Goal: Information Seeking & Learning: Find specific fact

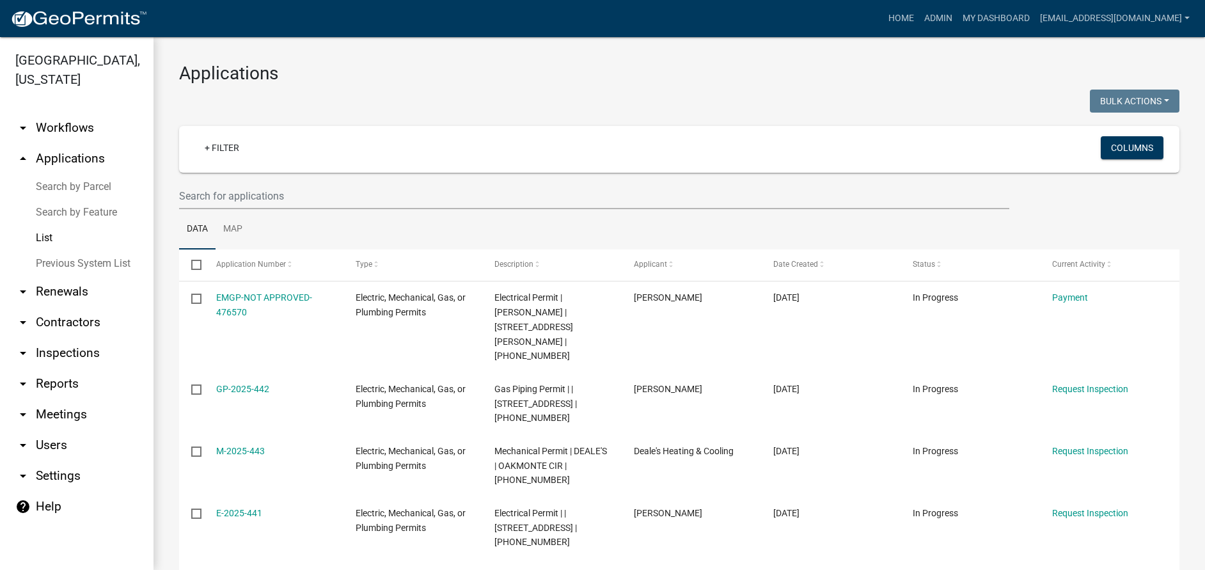
select select "3: 100"
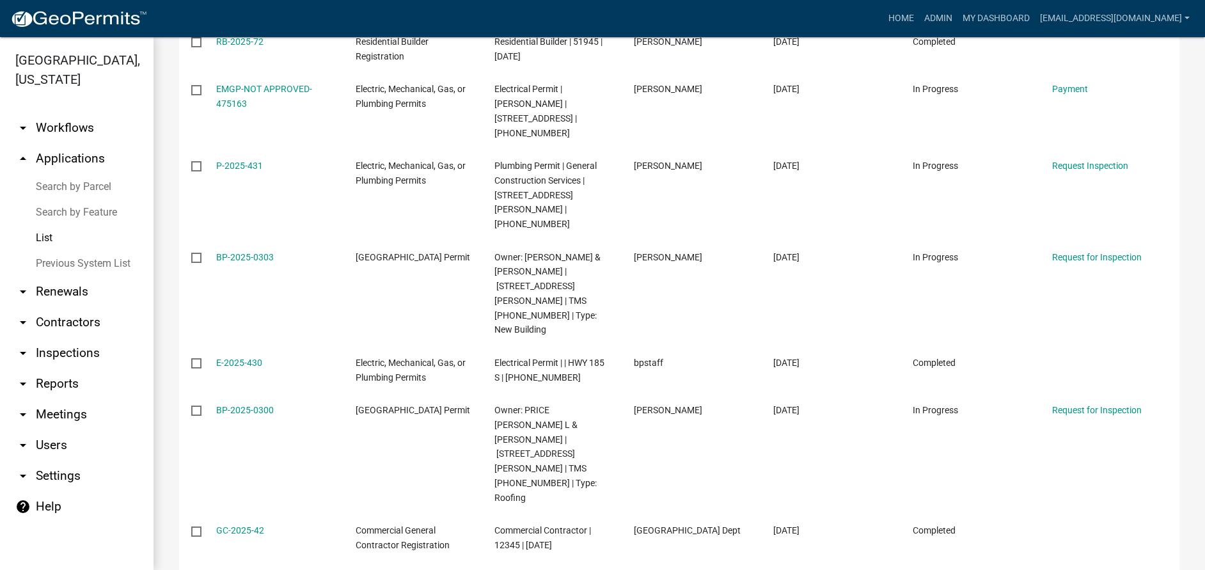
click at [58, 318] on link "arrow_drop_down Contractors" at bounding box center [77, 322] width 154 height 31
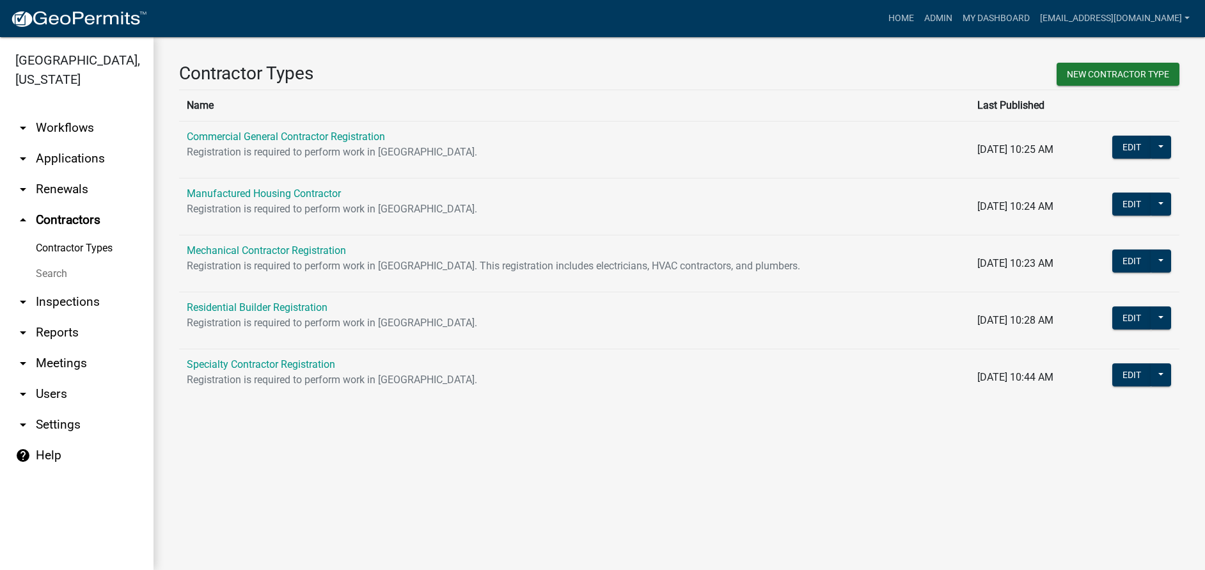
click at [58, 275] on link "Search" at bounding box center [77, 274] width 154 height 26
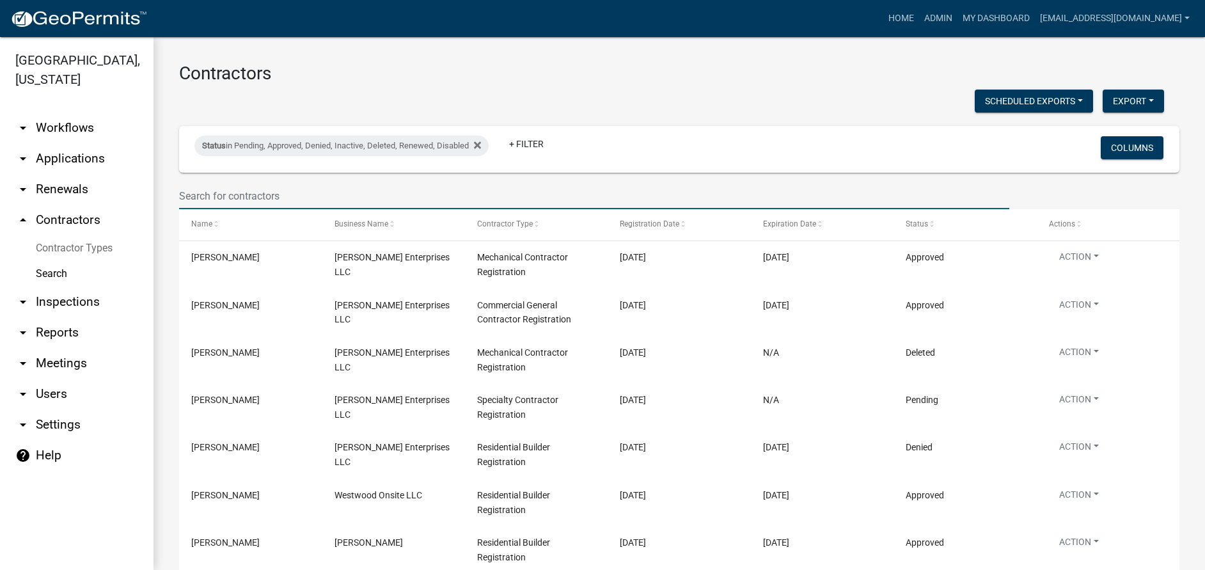
click at [230, 187] on input "text" at bounding box center [594, 196] width 830 height 26
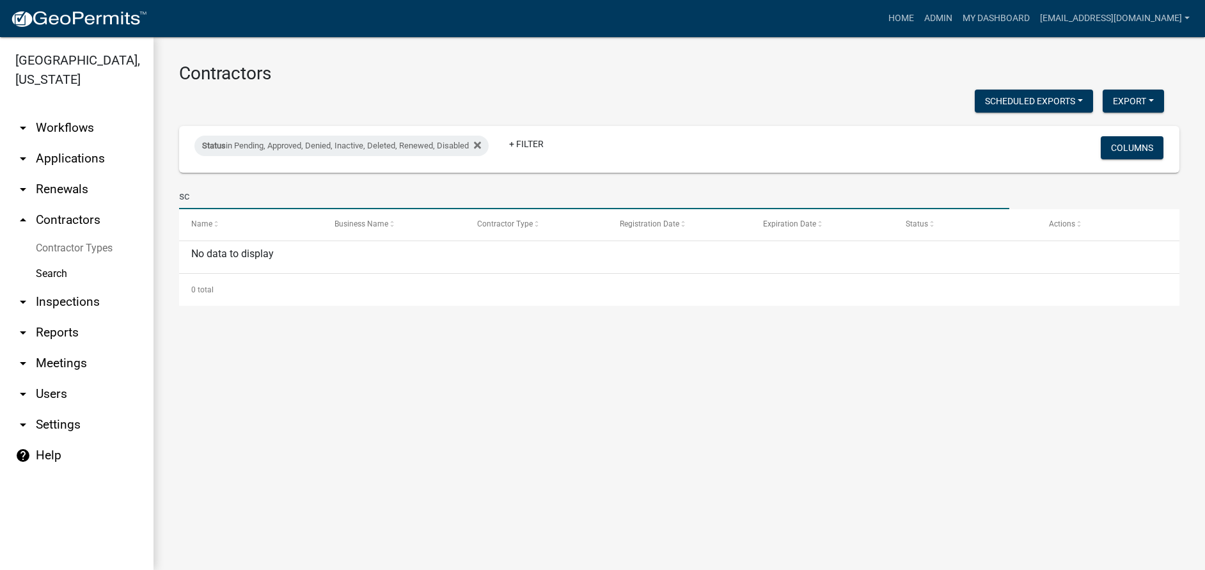
type input "s"
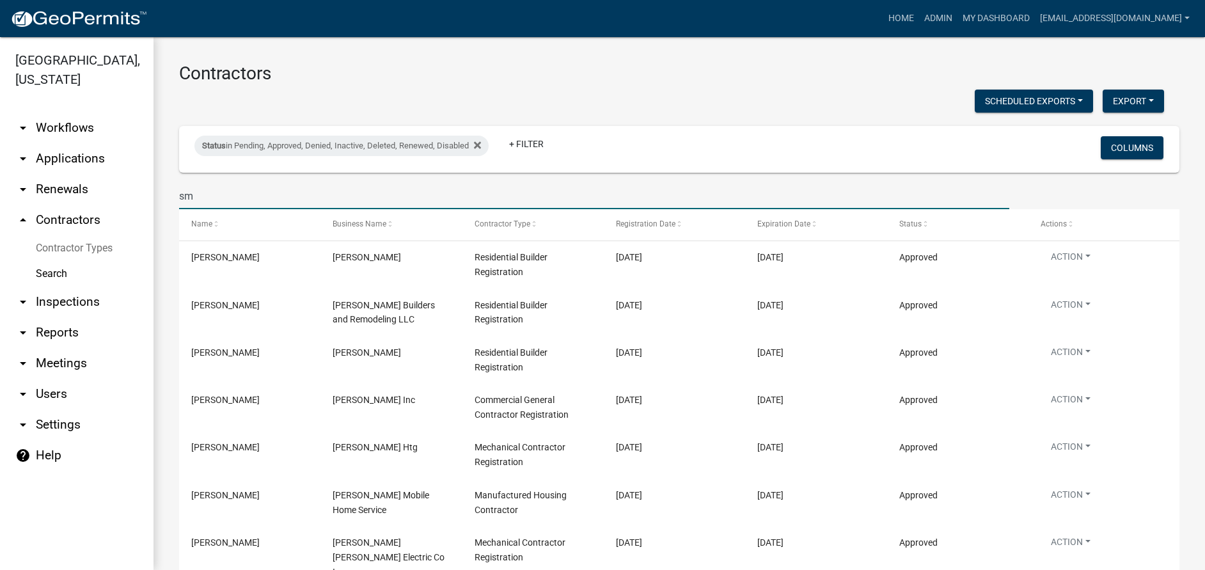
type input "s"
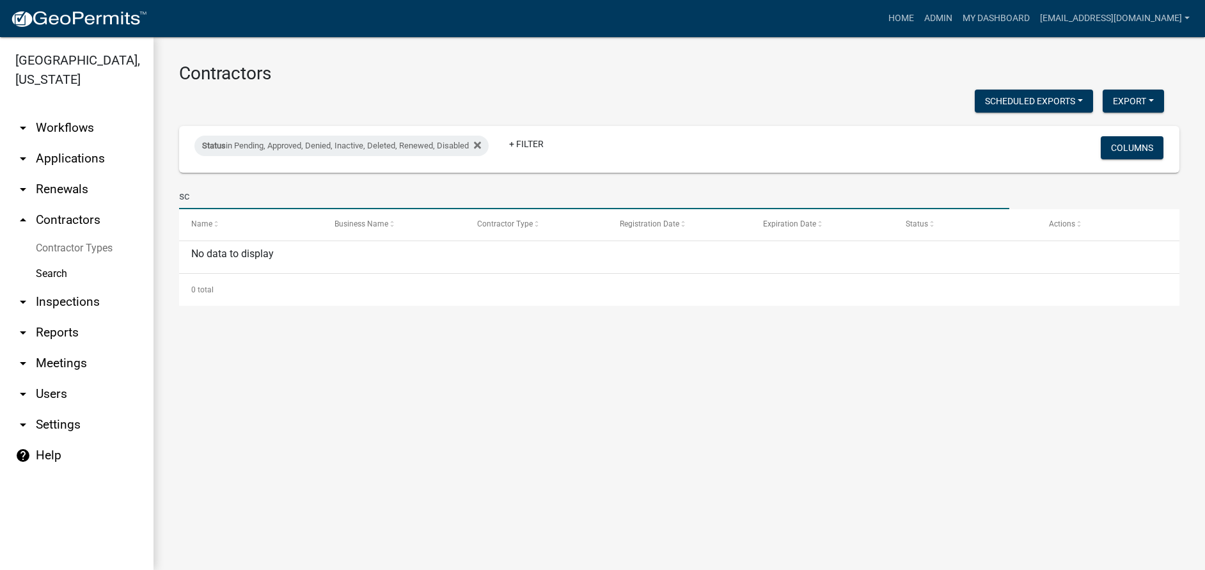
type input "s"
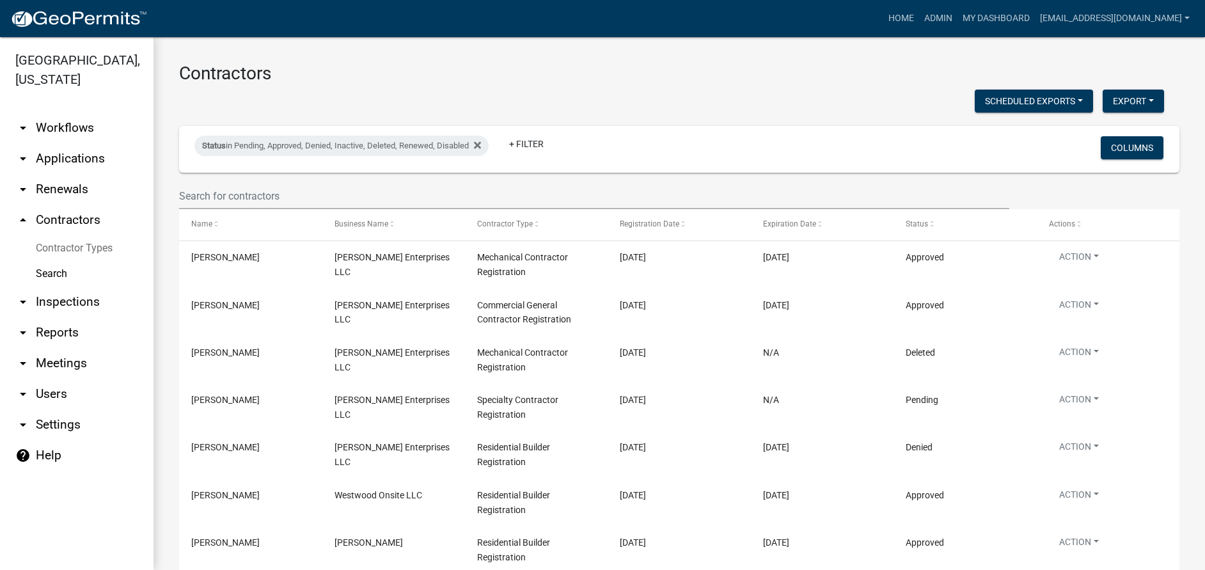
click at [93, 219] on link "arrow_drop_up Contractors" at bounding box center [77, 220] width 154 height 31
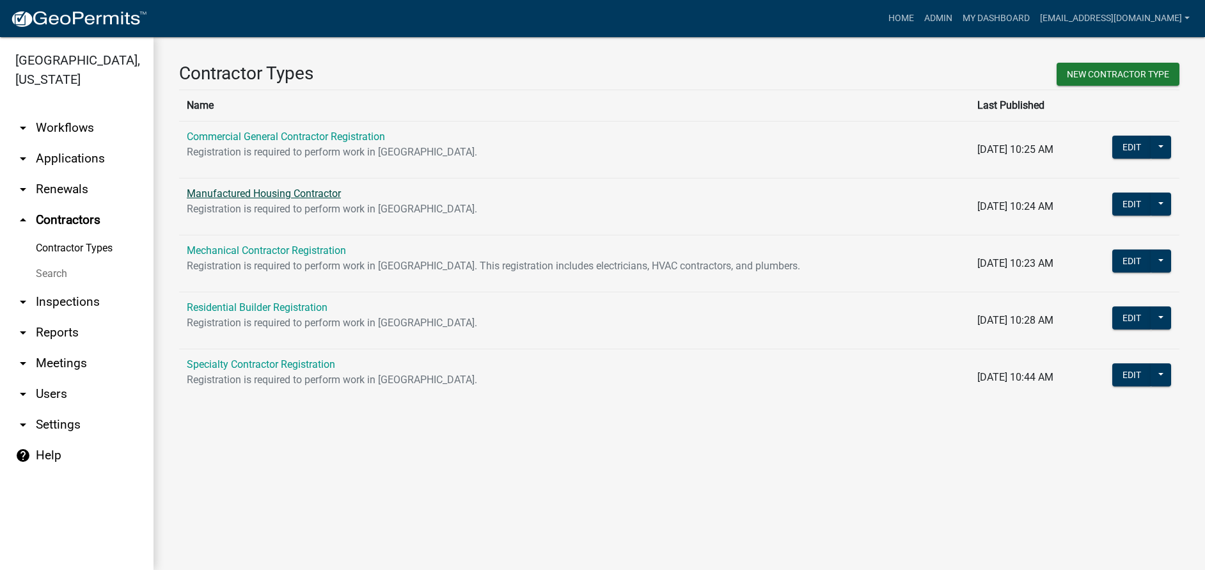
click at [299, 196] on link "Manufactured Housing Contractor" at bounding box center [264, 193] width 154 height 12
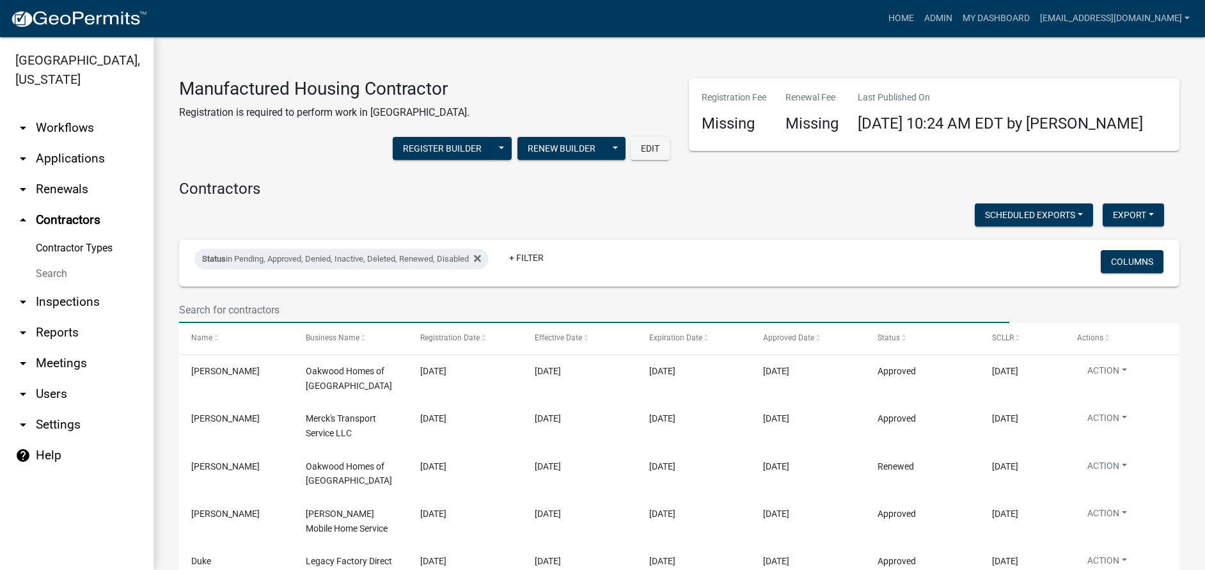
click at [324, 311] on input "text" at bounding box center [594, 310] width 830 height 26
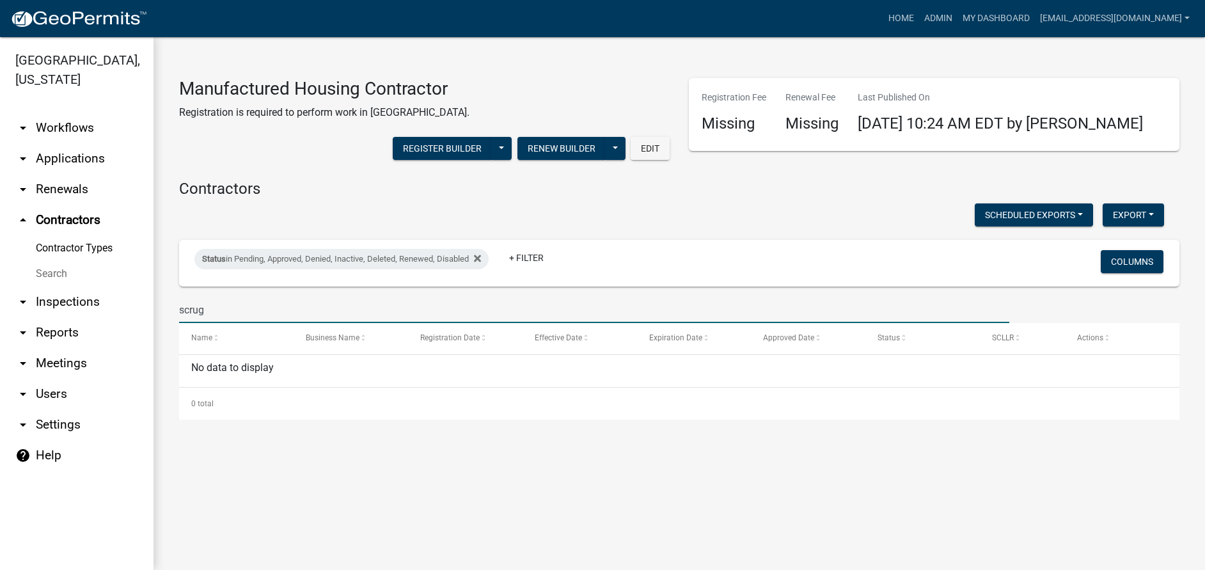
type input "scrugg"
drag, startPoint x: 256, startPoint y: 312, endPoint x: 171, endPoint y: 315, distance: 85.1
click at [171, 315] on div "scrugg" at bounding box center [595, 310] width 850 height 26
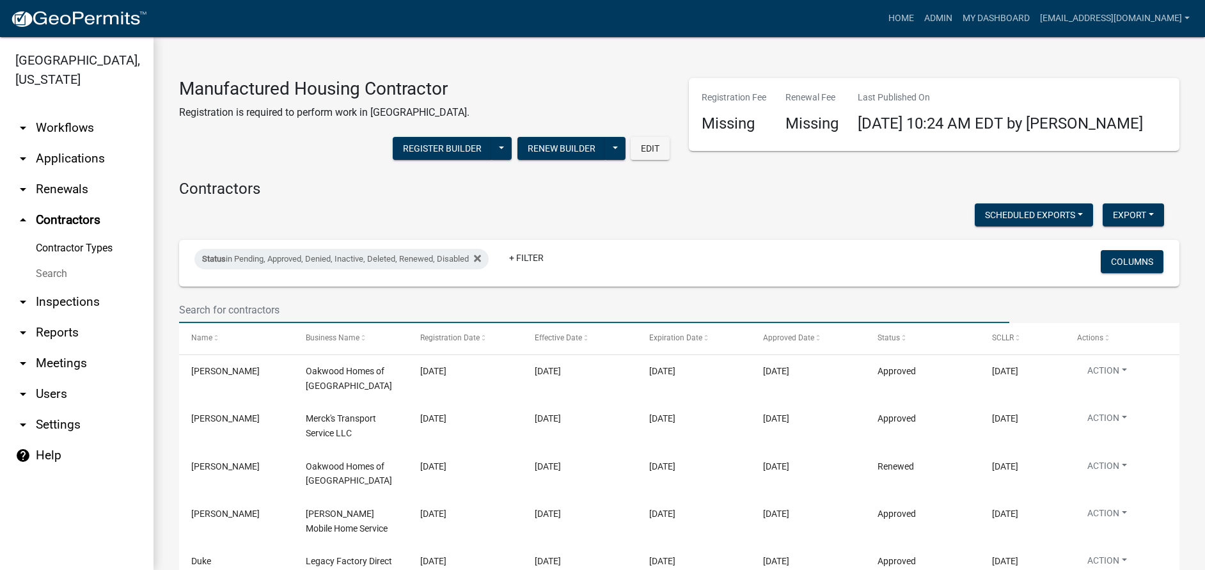
click at [218, 303] on input "text" at bounding box center [594, 310] width 830 height 26
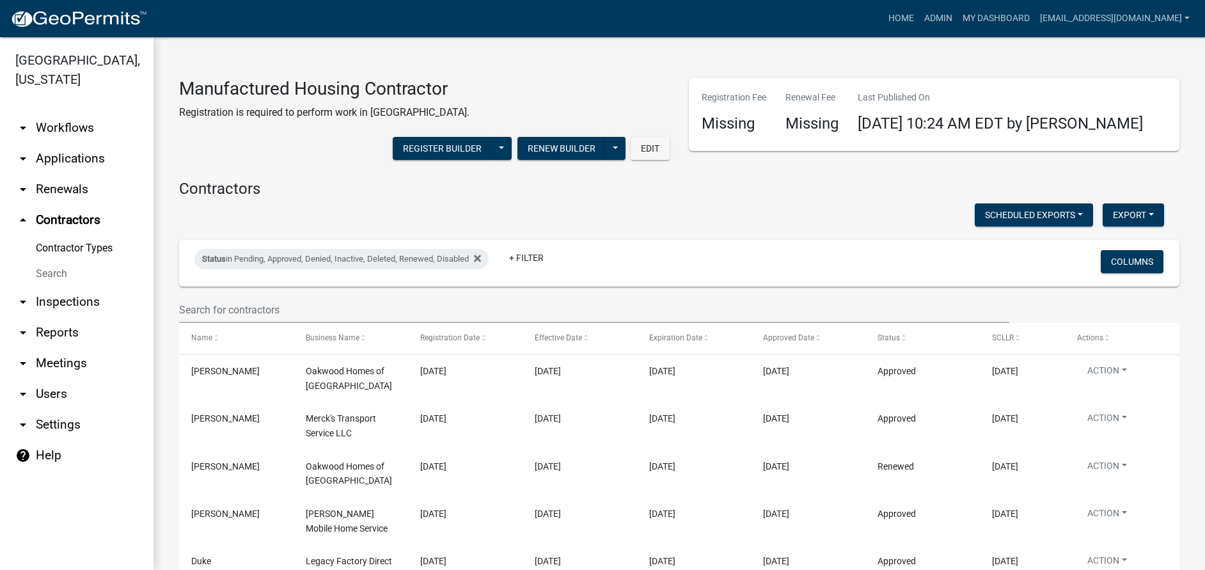
click at [72, 159] on link "arrow_drop_down Applications" at bounding box center [77, 158] width 154 height 31
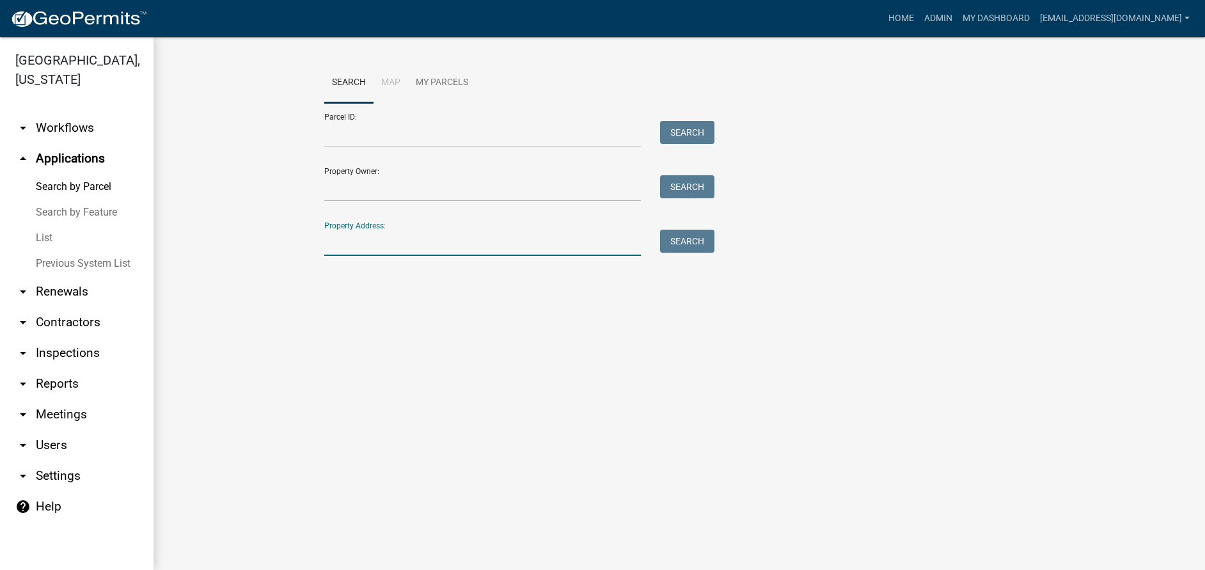
click at [340, 245] on input "Property Address:" at bounding box center [482, 243] width 317 height 26
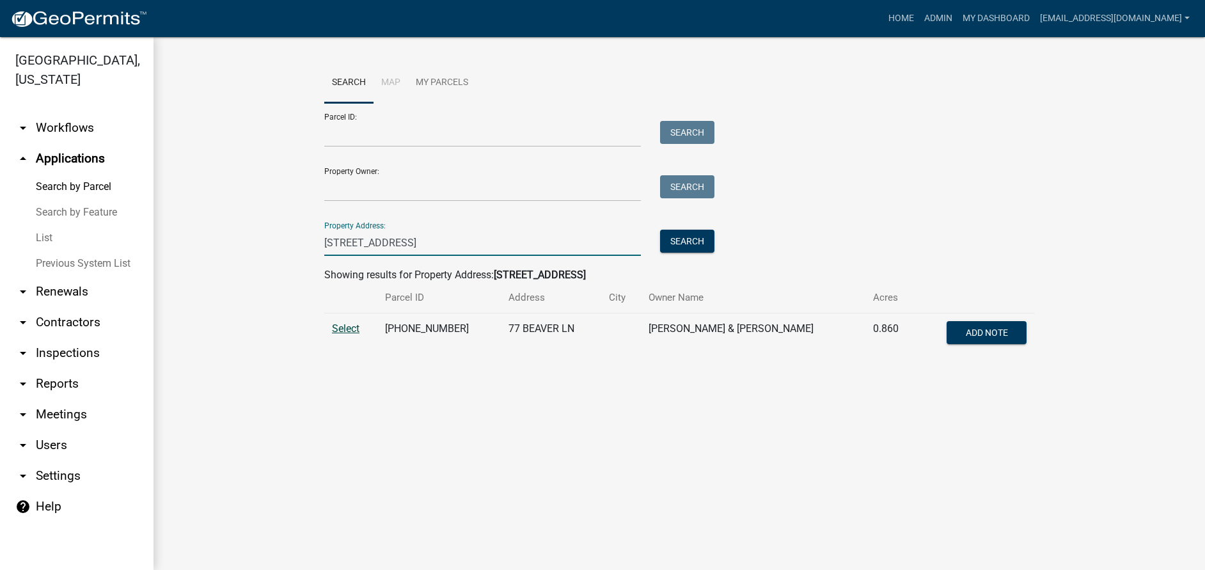
type input "[STREET_ADDRESS]"
click at [340, 322] on span "Select" at bounding box center [346, 328] width 28 height 12
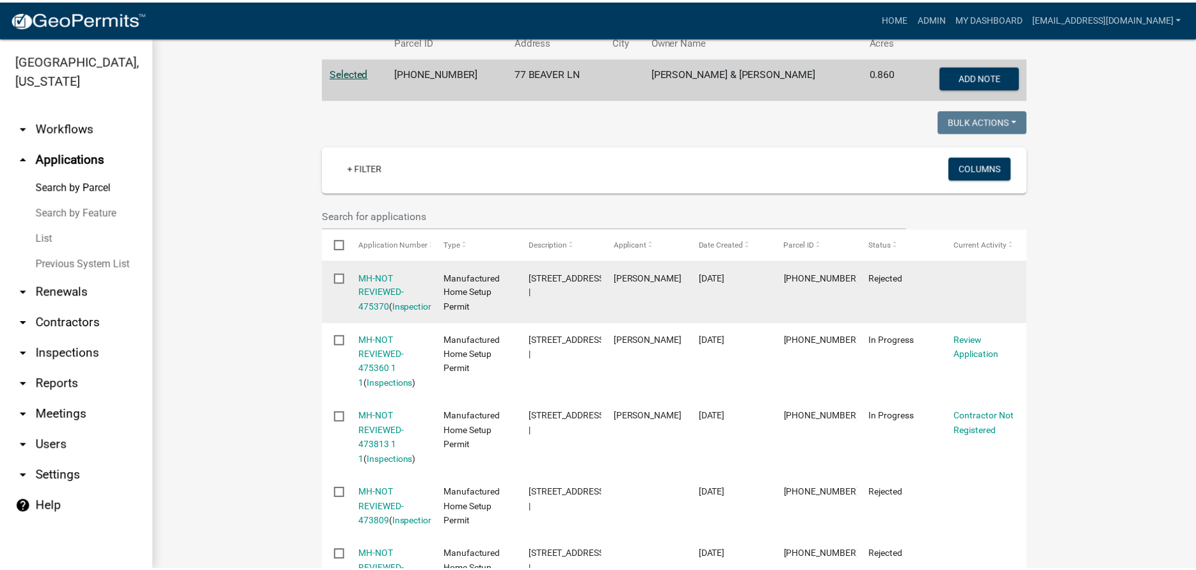
scroll to position [320, 0]
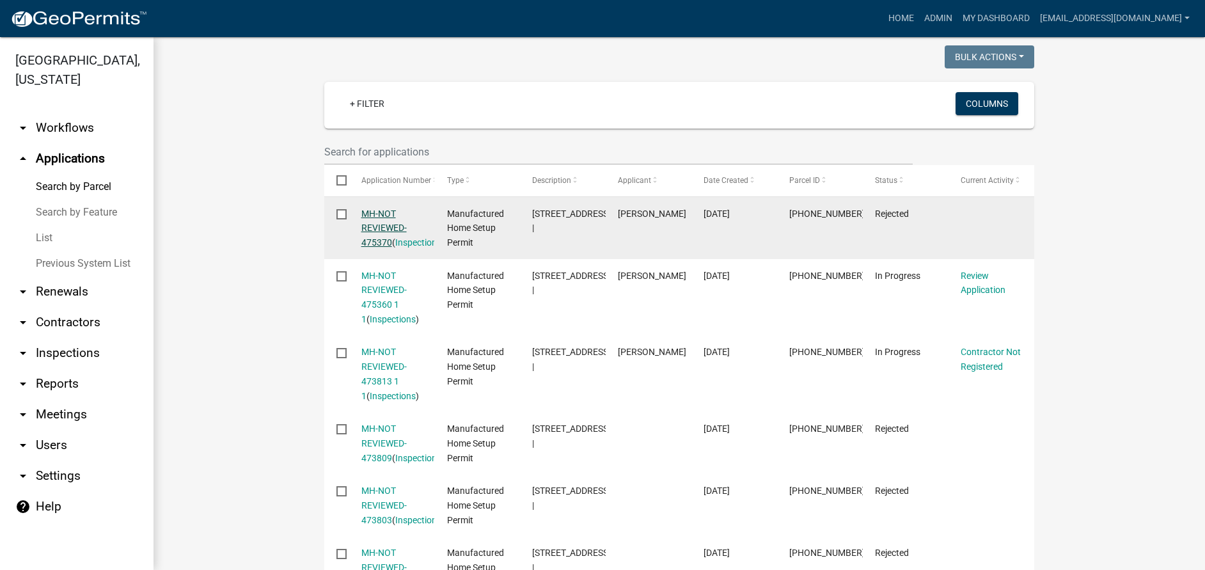
click at [380, 226] on link "MH-NOT REVIEWED-475370" at bounding box center [383, 229] width 45 height 40
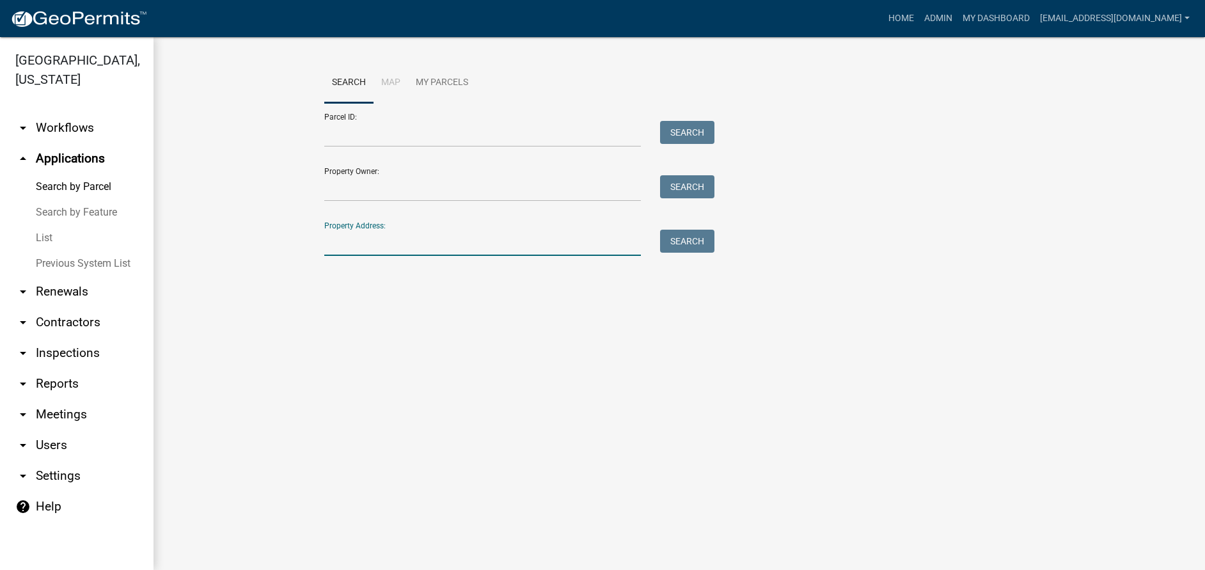
click at [361, 235] on input "Property Address:" at bounding box center [482, 243] width 317 height 26
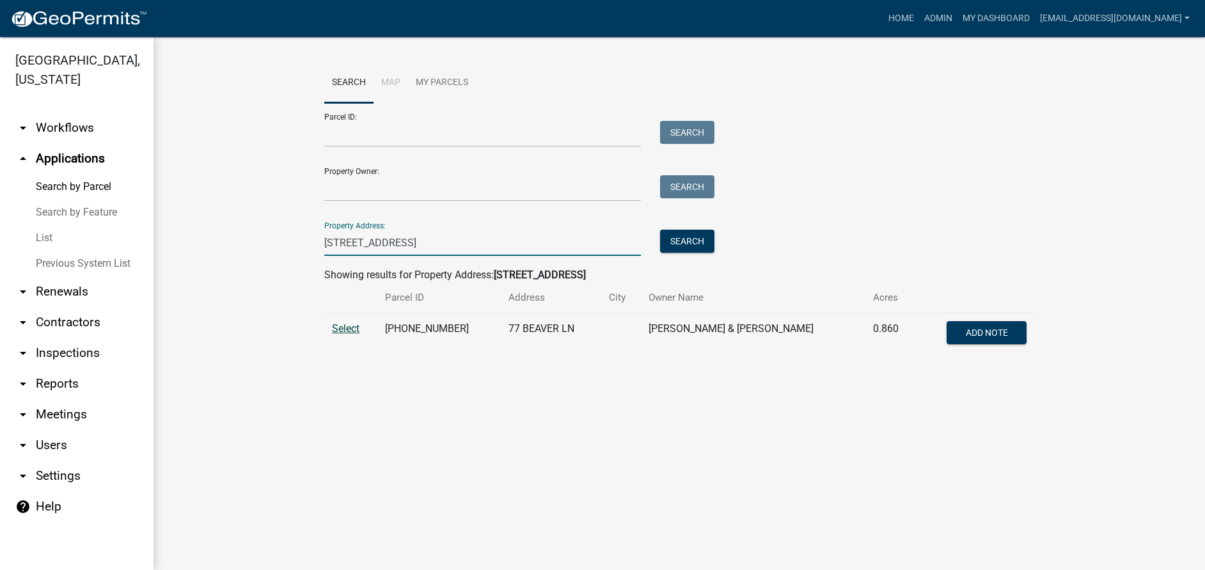
type input "[STREET_ADDRESS]"
click at [349, 332] on span "Select" at bounding box center [346, 328] width 28 height 12
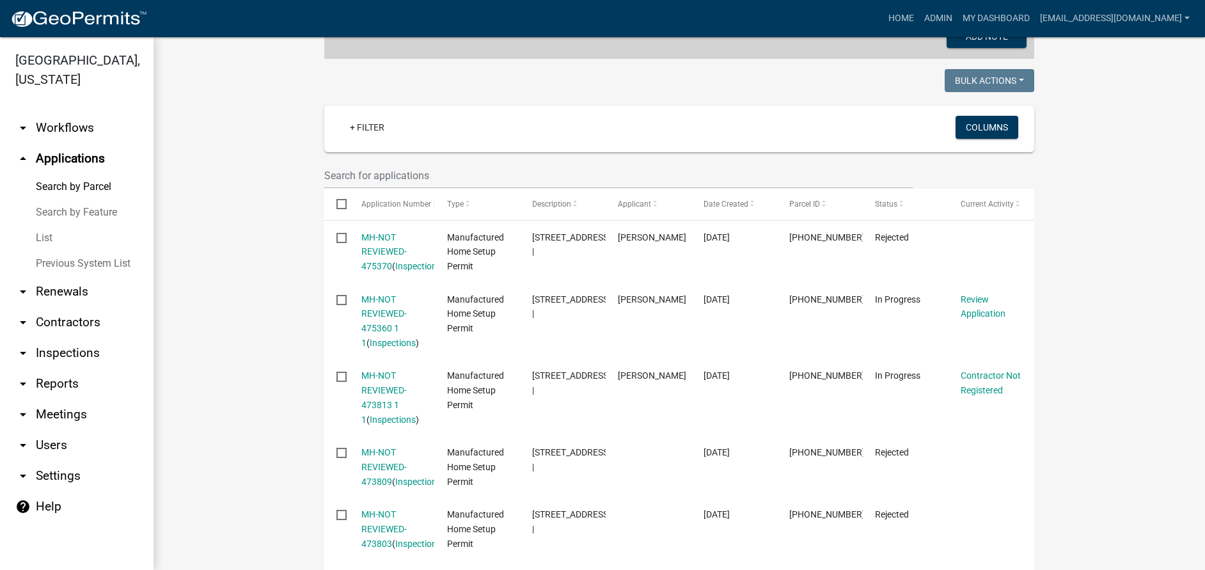
scroll to position [320, 0]
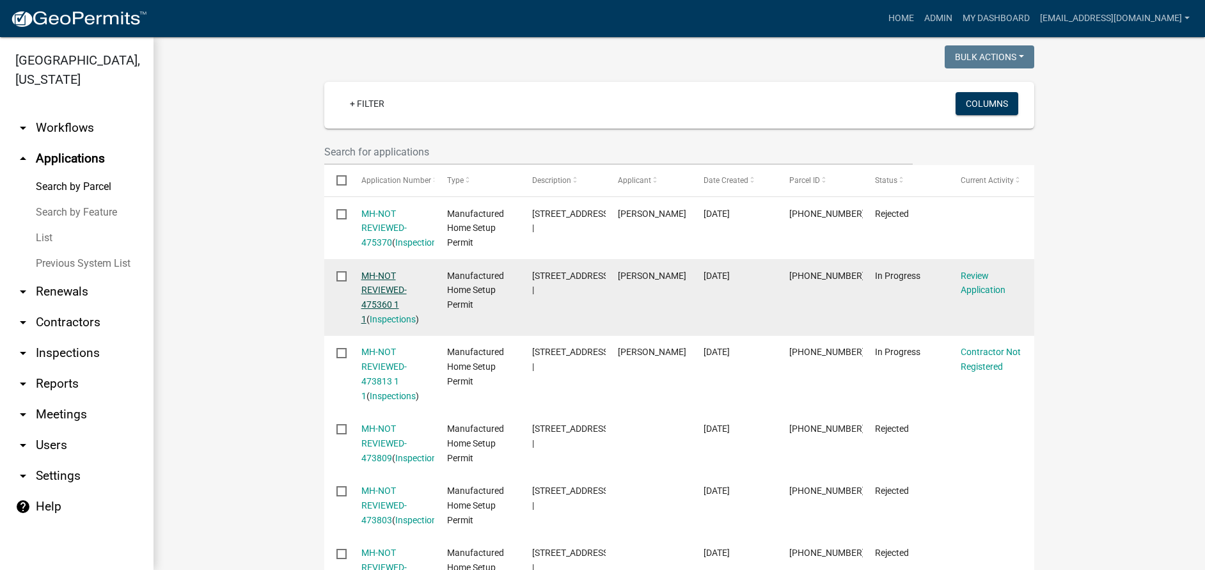
click at [377, 293] on link "MH-NOT REVIEWED-475360 1 1" at bounding box center [383, 298] width 45 height 54
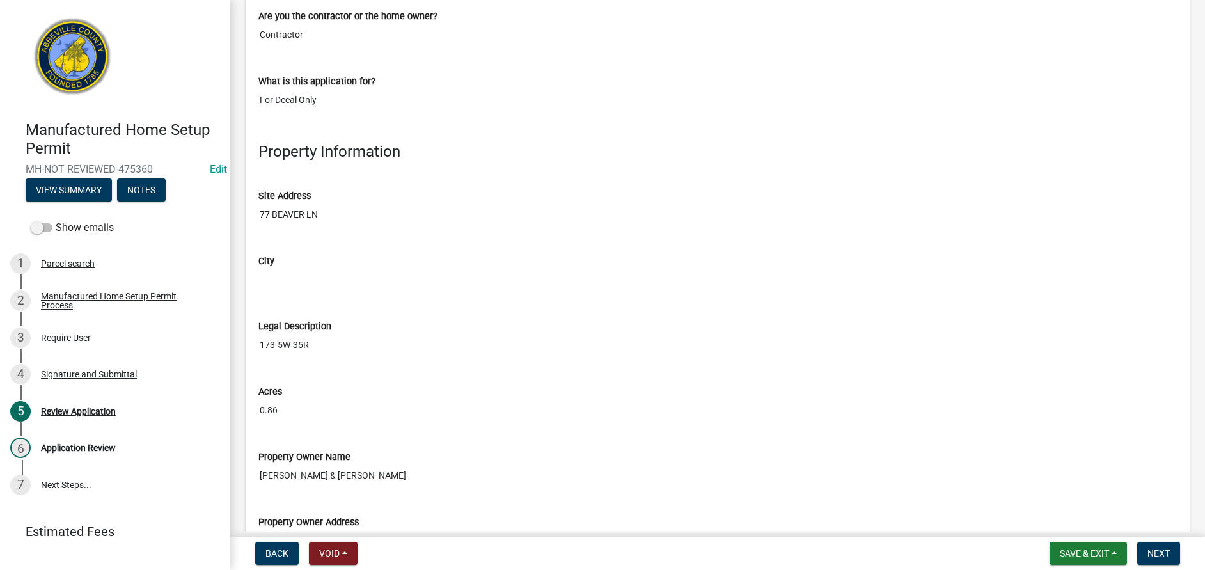
scroll to position [991, 0]
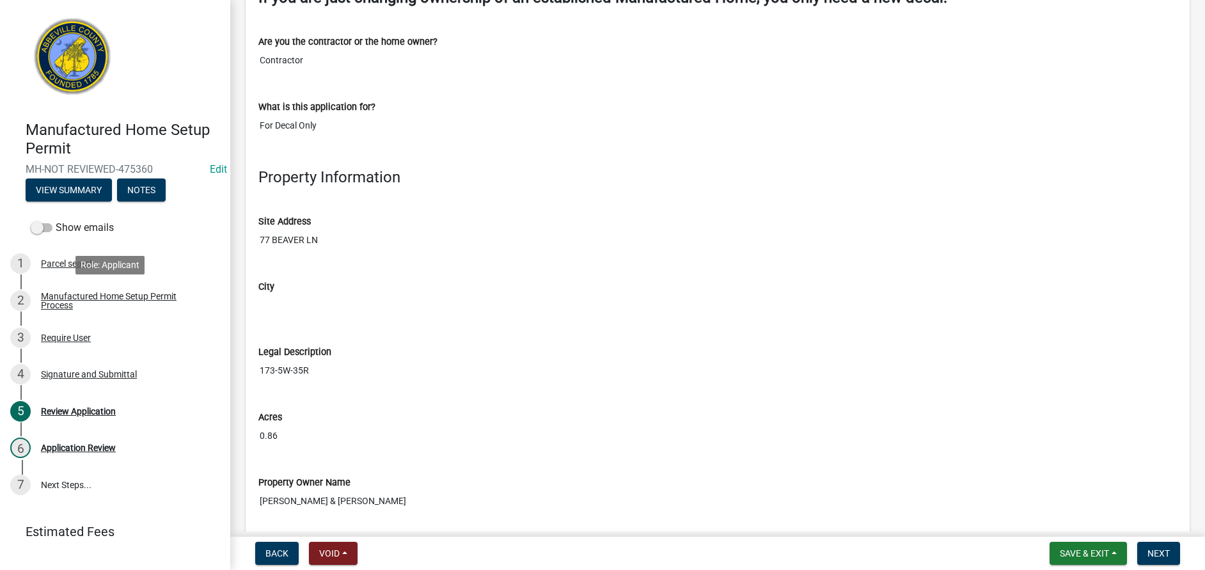
click at [94, 294] on div "Manufactured Home Setup Permit Process" at bounding box center [125, 301] width 169 height 18
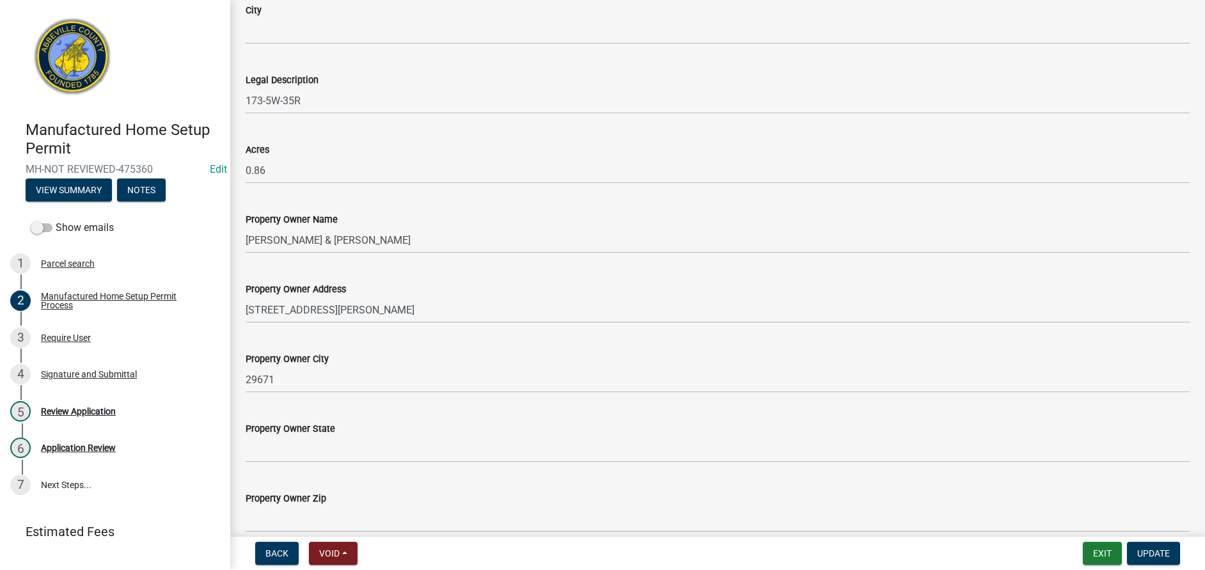
scroll to position [825, 0]
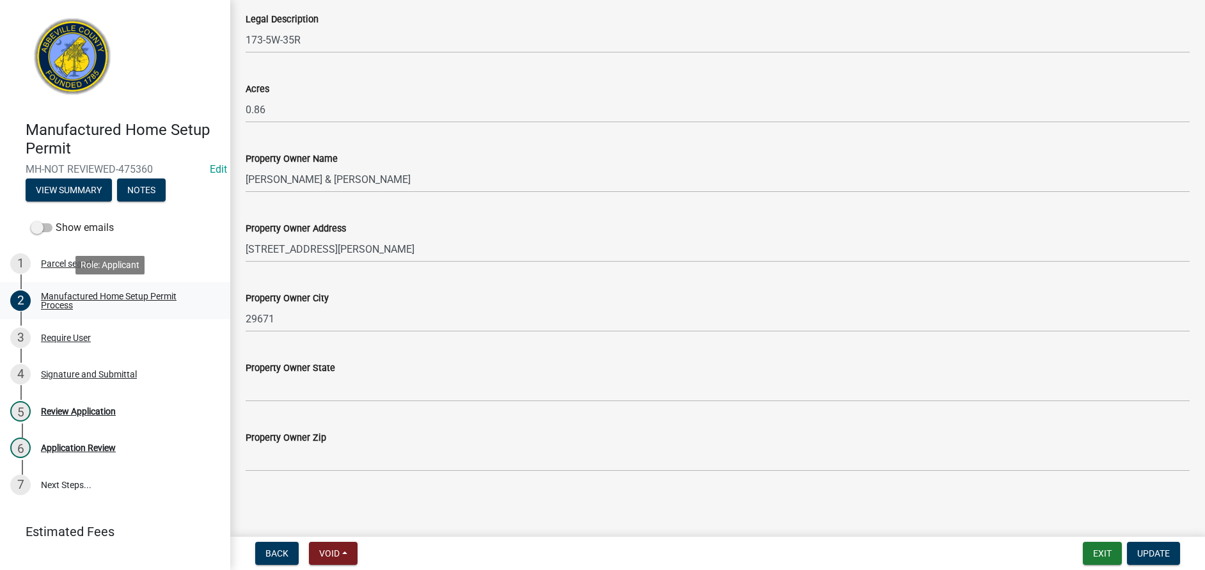
click at [106, 293] on div "Manufactured Home Setup Permit Process" at bounding box center [125, 301] width 169 height 18
click at [68, 335] on div "Require User" at bounding box center [66, 337] width 50 height 9
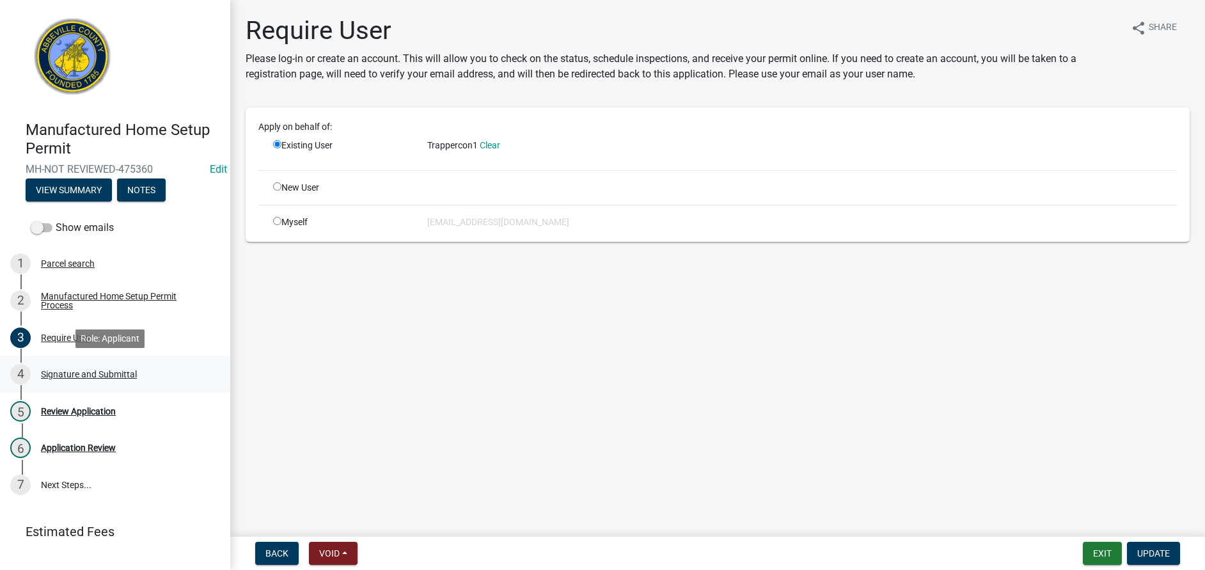
click at [77, 370] on div "Signature and Submittal" at bounding box center [89, 374] width 96 height 9
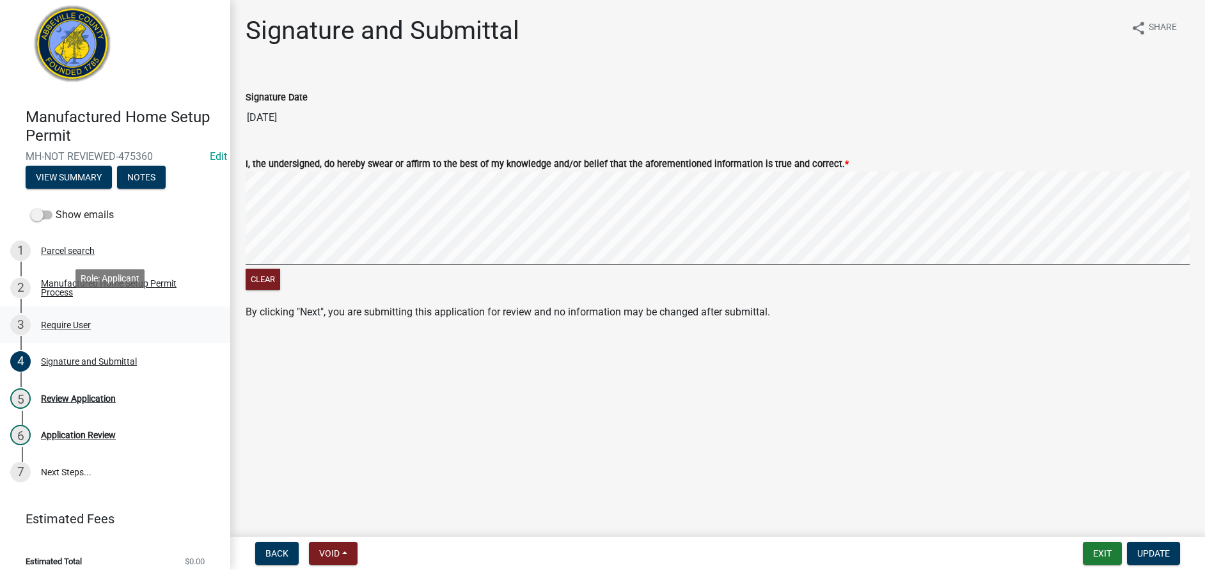
scroll to position [24, 0]
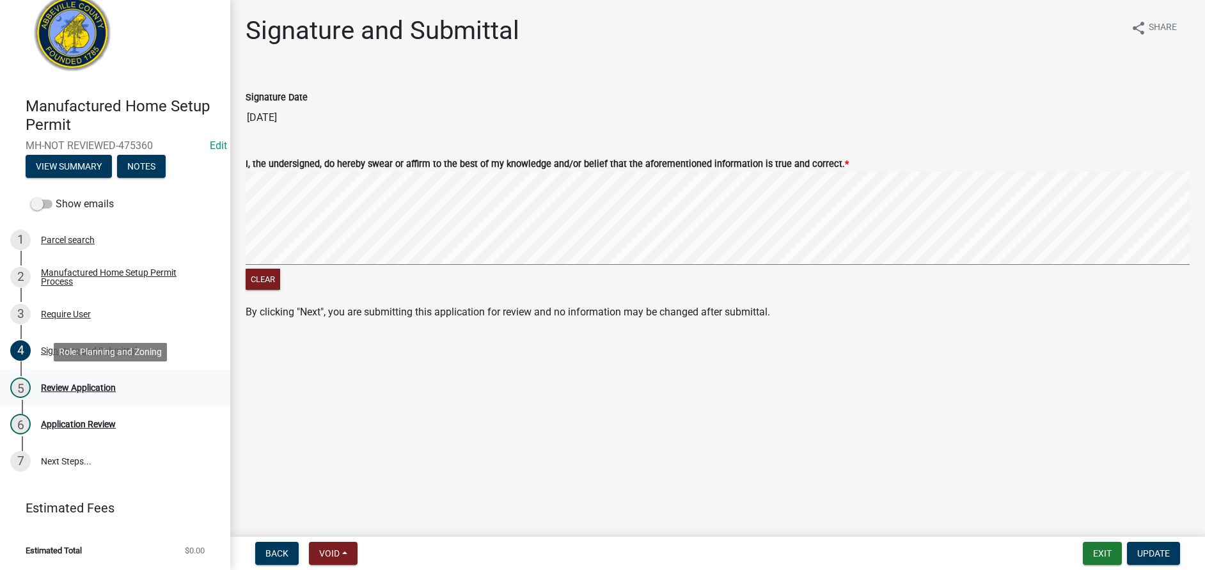
click at [68, 381] on div "5 Review Application" at bounding box center [110, 387] width 200 height 20
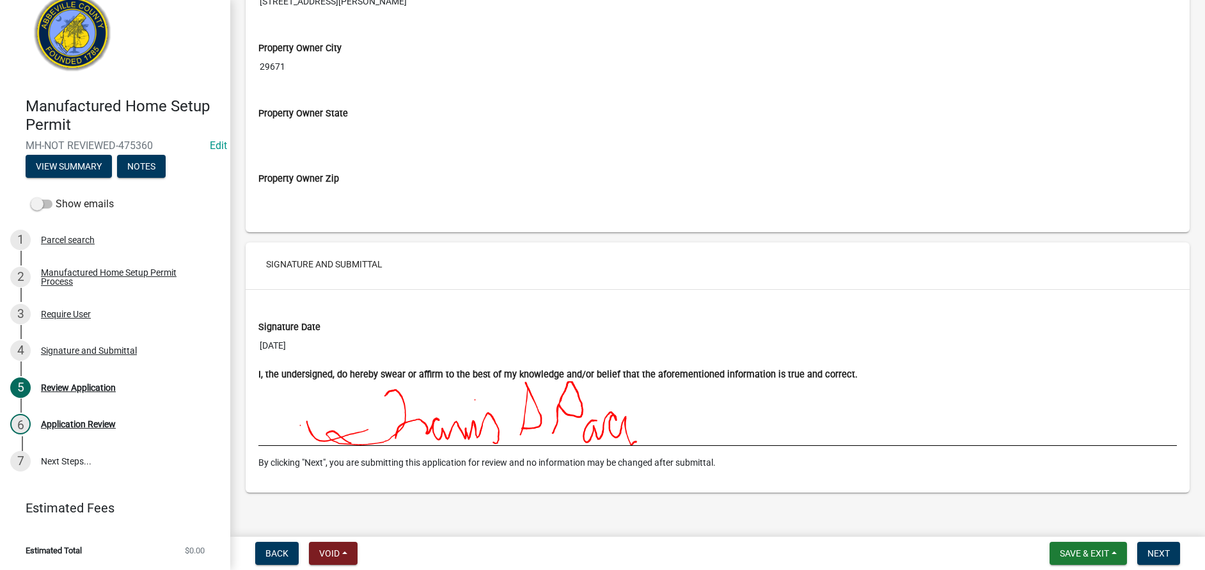
scroll to position [1567, 0]
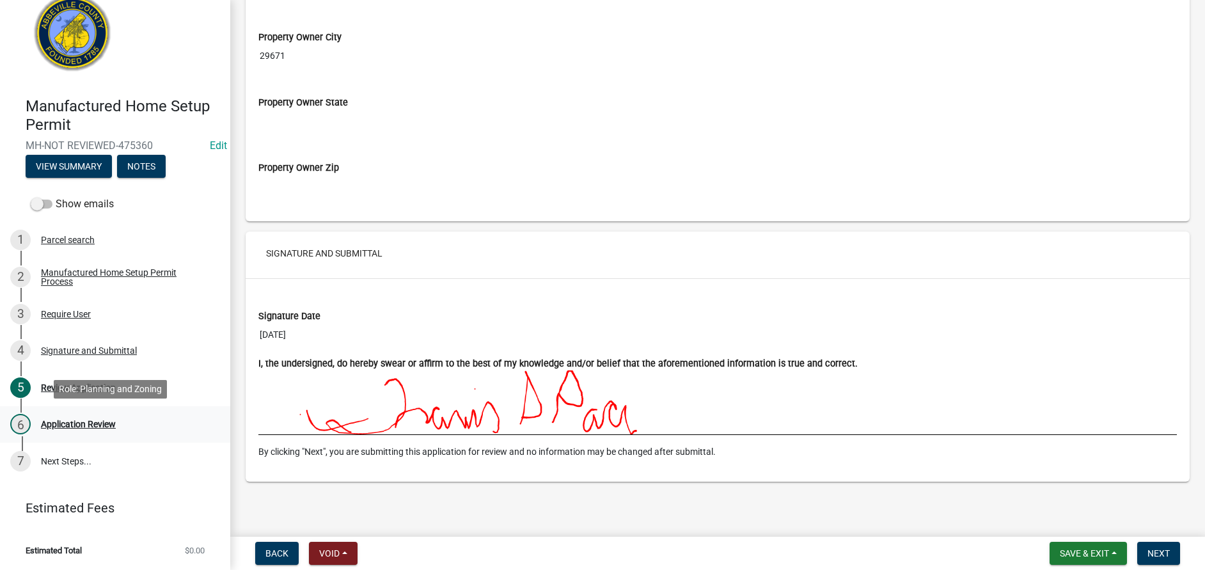
click at [94, 420] on div "Application Review" at bounding box center [78, 424] width 75 height 9
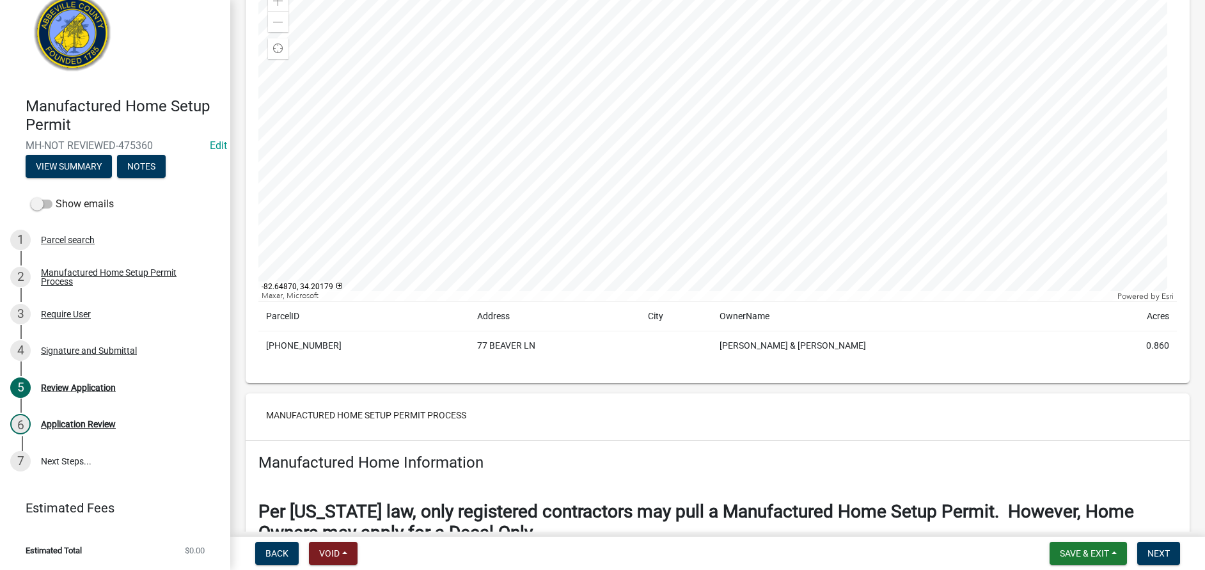
scroll to position [287, 0]
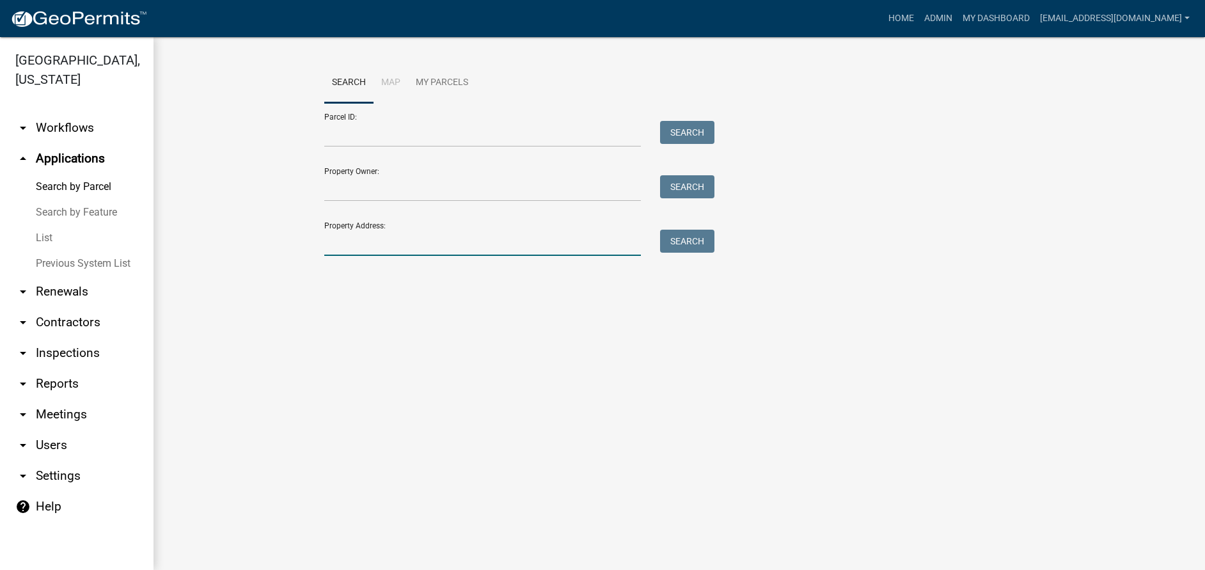
click at [390, 237] on input "Property Address:" at bounding box center [482, 243] width 317 height 26
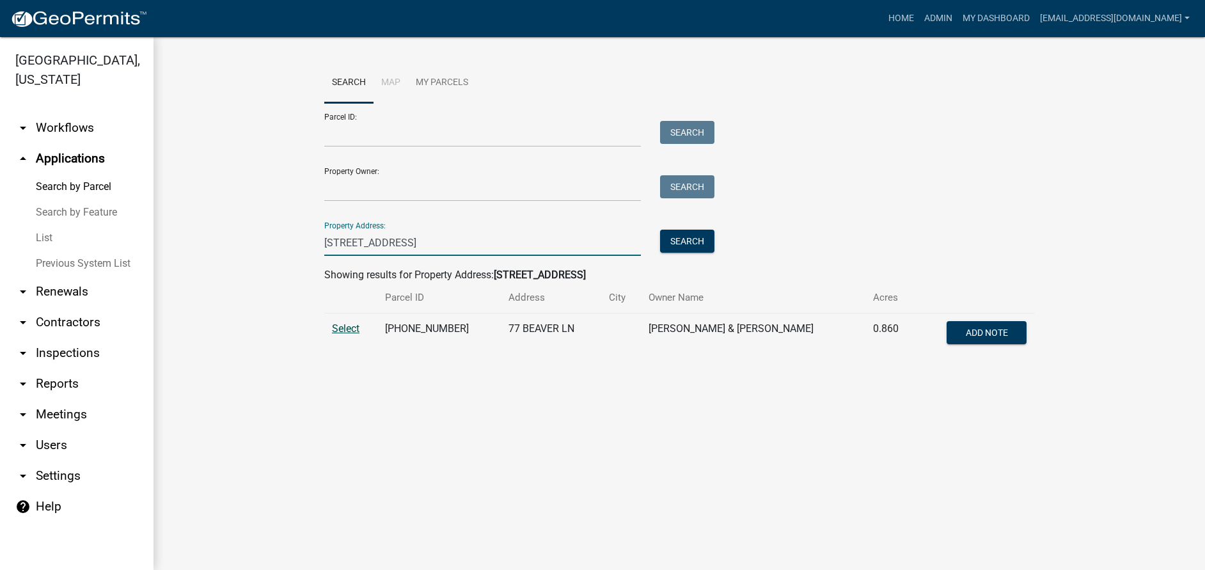
type input "[STREET_ADDRESS]"
click at [346, 324] on span "Select" at bounding box center [346, 328] width 28 height 12
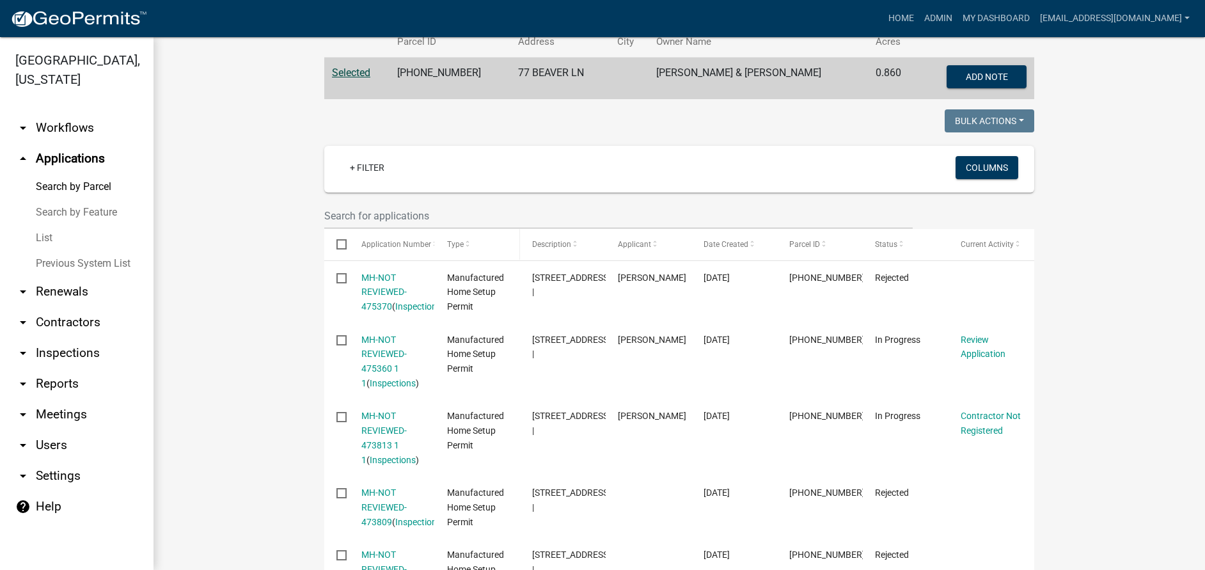
scroll to position [384, 0]
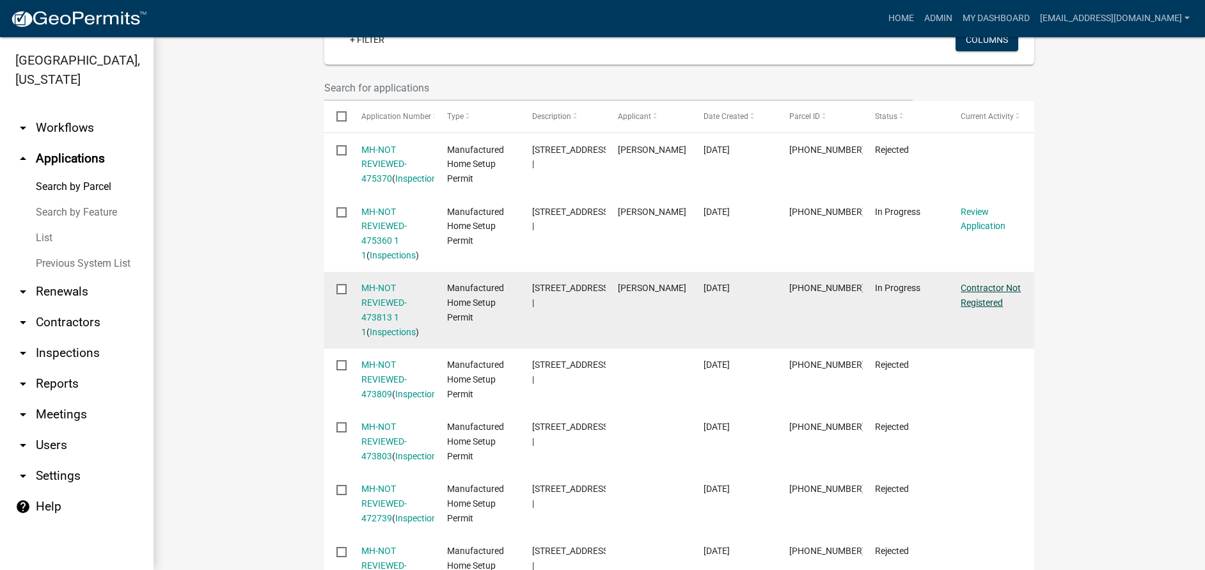
click at [979, 299] on link "Contractor Not Registered" at bounding box center [991, 295] width 60 height 25
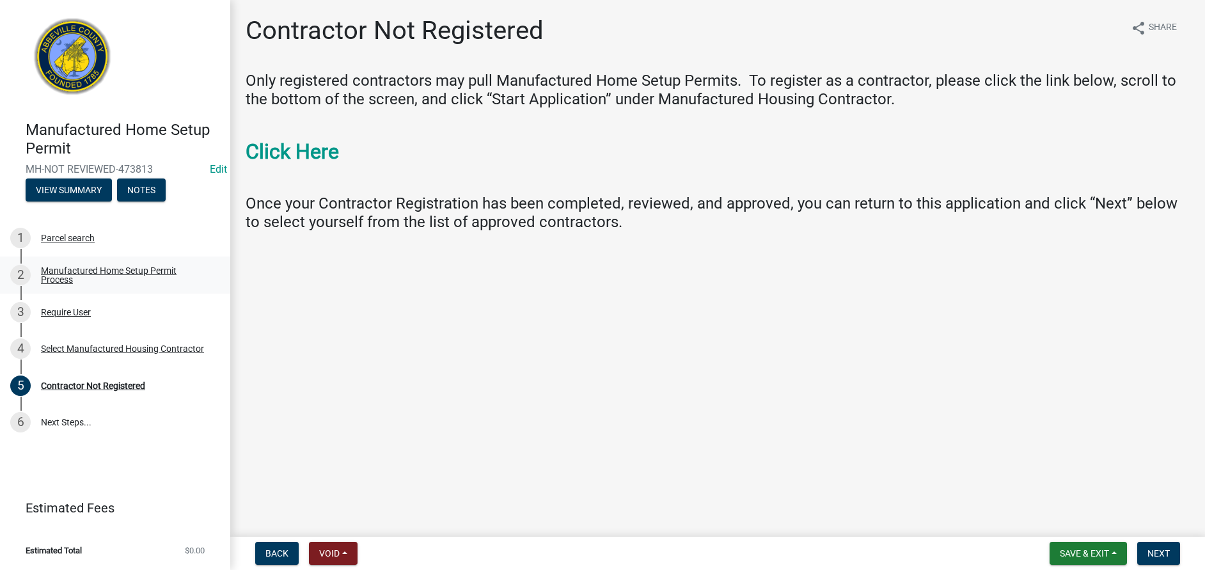
click at [116, 273] on div "Manufactured Home Setup Permit Process" at bounding box center [125, 275] width 169 height 18
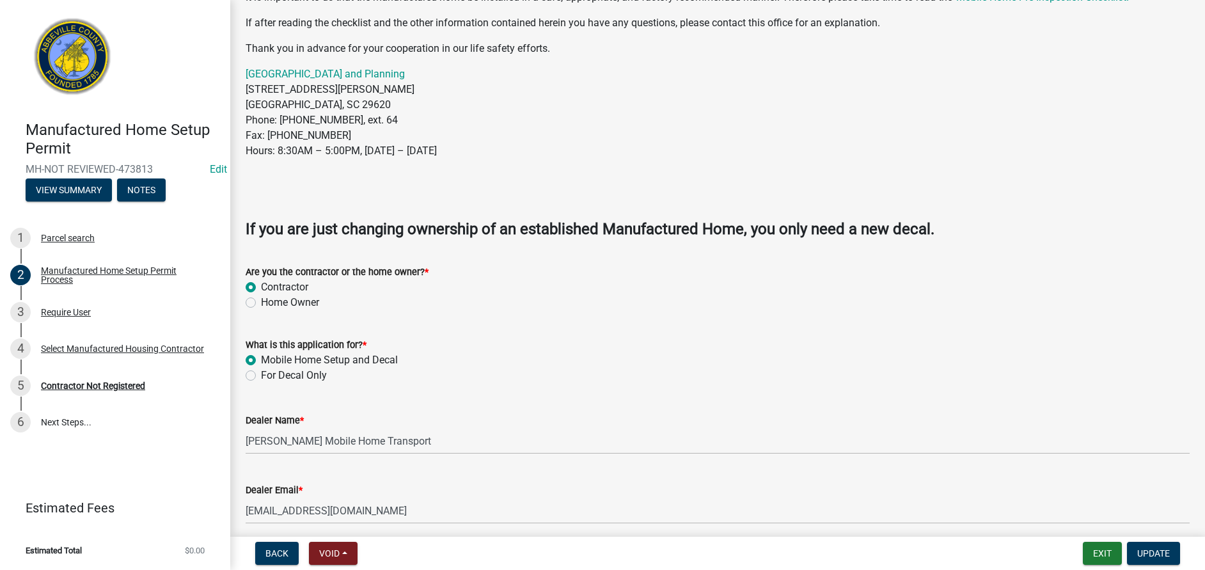
scroll to position [576, 0]
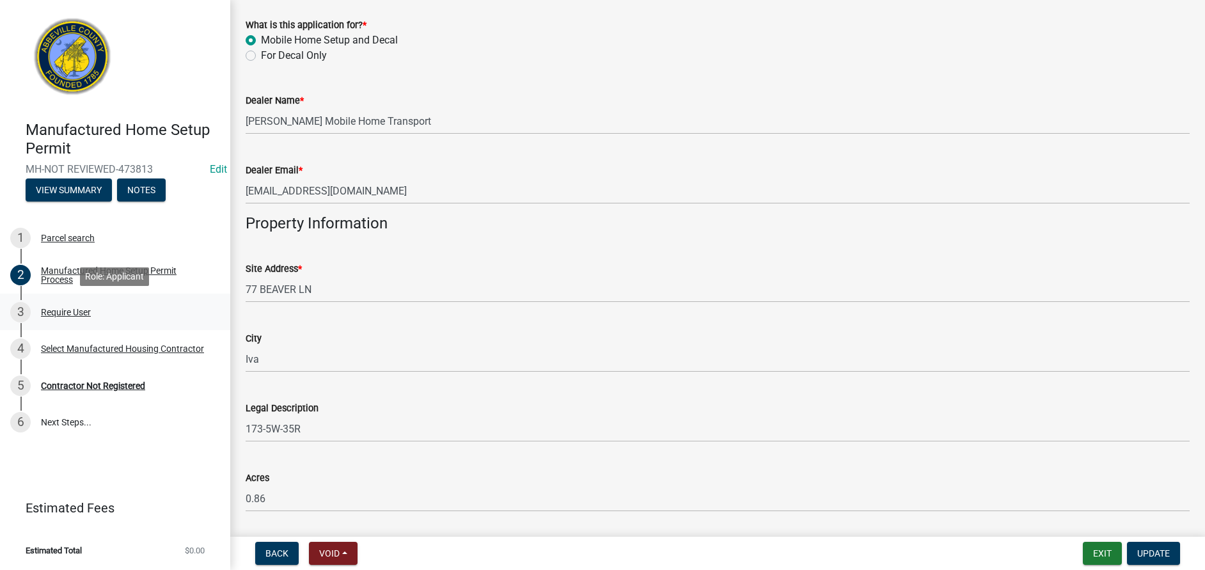
click at [70, 313] on div "Require User" at bounding box center [66, 312] width 50 height 9
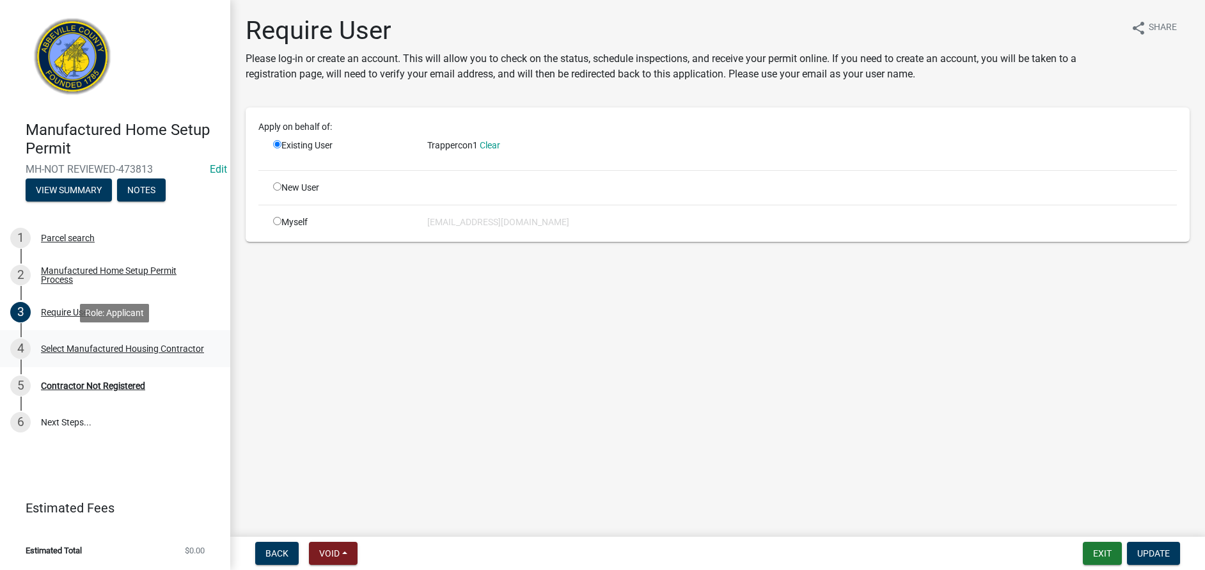
click at [106, 342] on div "4 Select Manufactured Housing Contractor" at bounding box center [110, 348] width 200 height 20
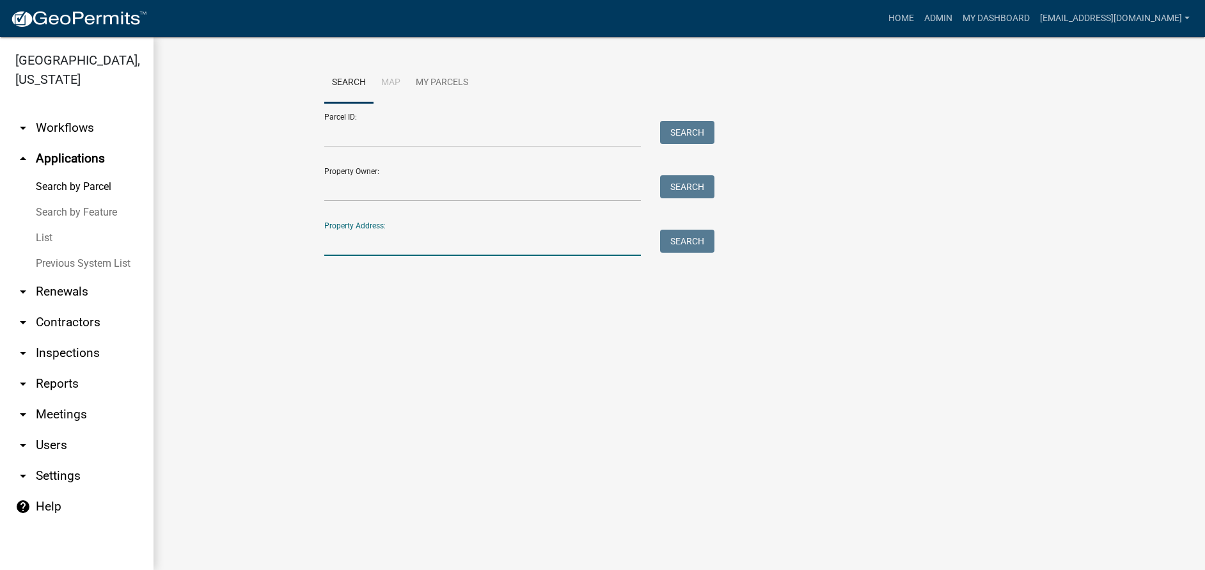
click at [390, 241] on input "Property Address:" at bounding box center [482, 243] width 317 height 26
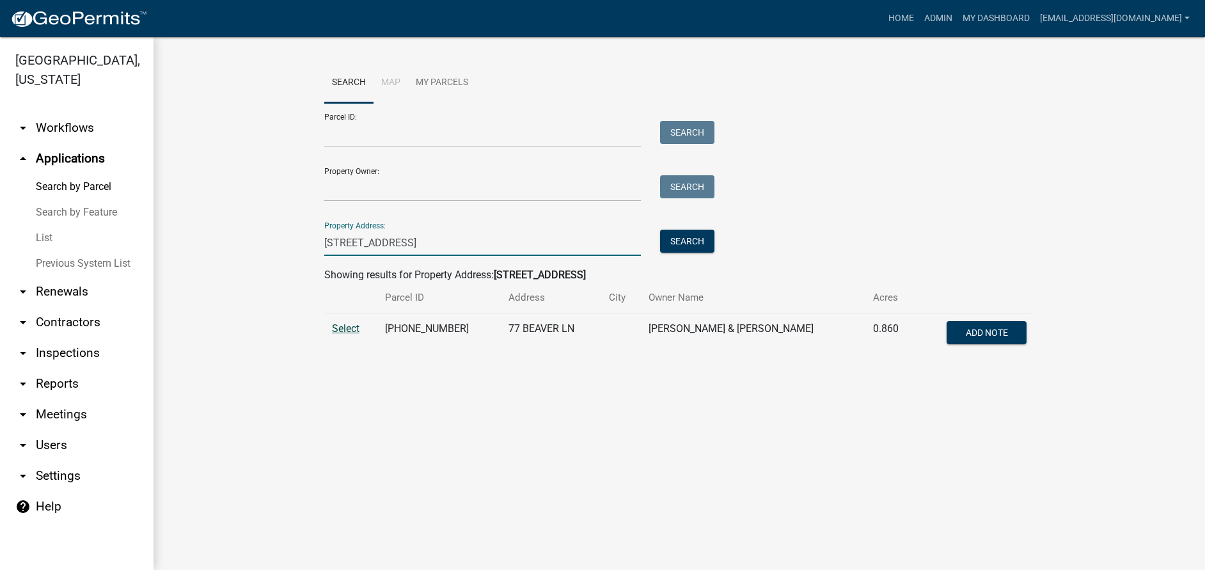
type input "[STREET_ADDRESS]"
click at [347, 332] on span "Select" at bounding box center [346, 328] width 28 height 12
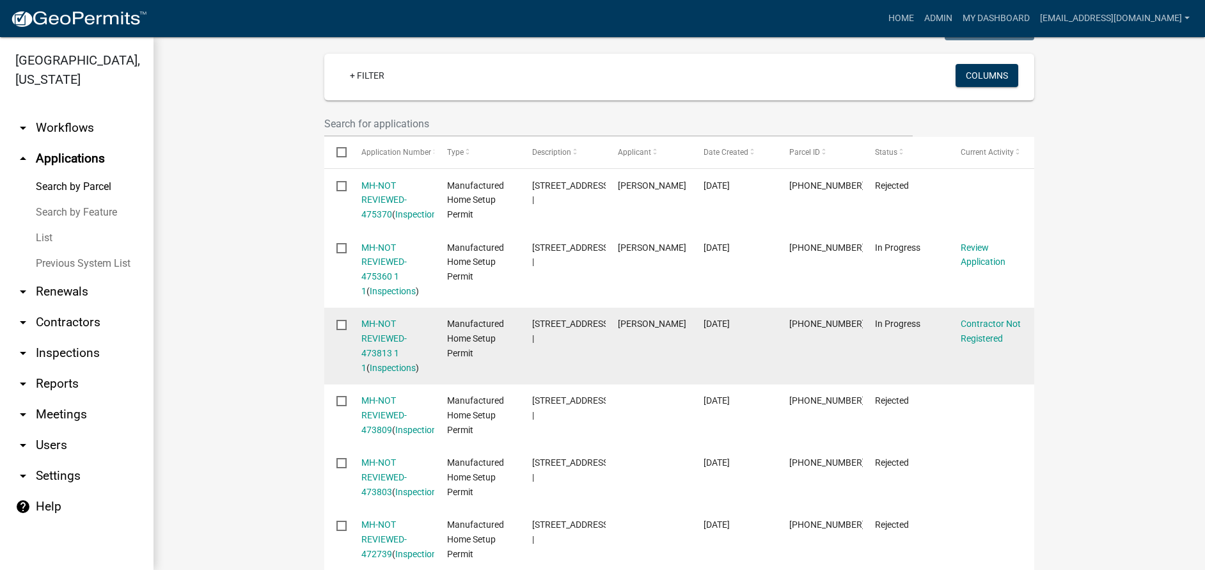
scroll to position [320, 0]
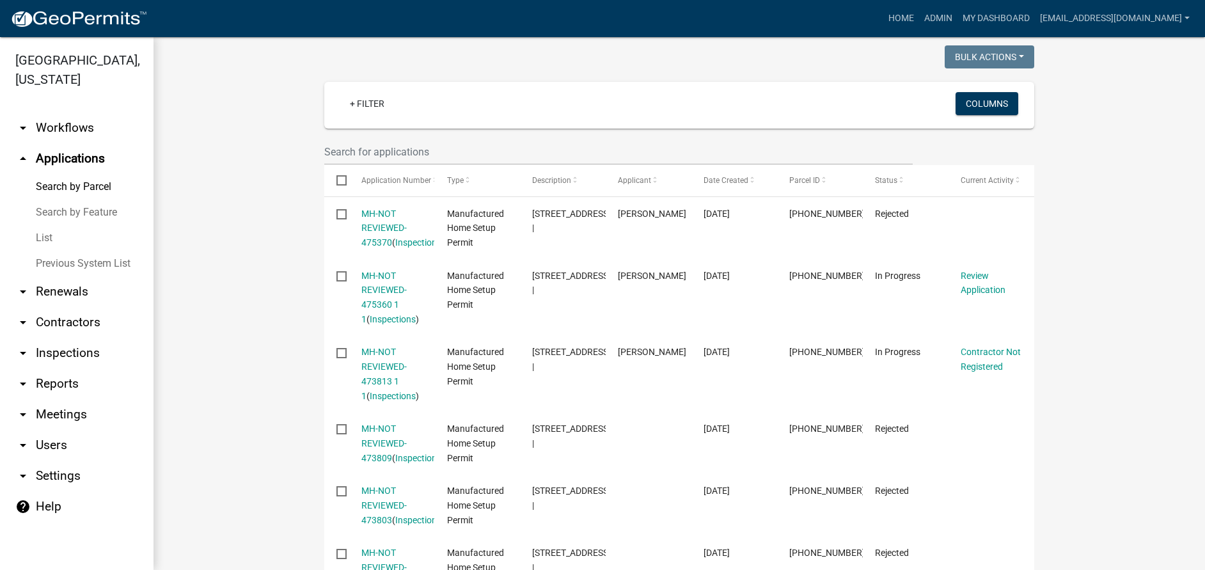
click at [81, 322] on link "arrow_drop_down Contractors" at bounding box center [77, 322] width 154 height 31
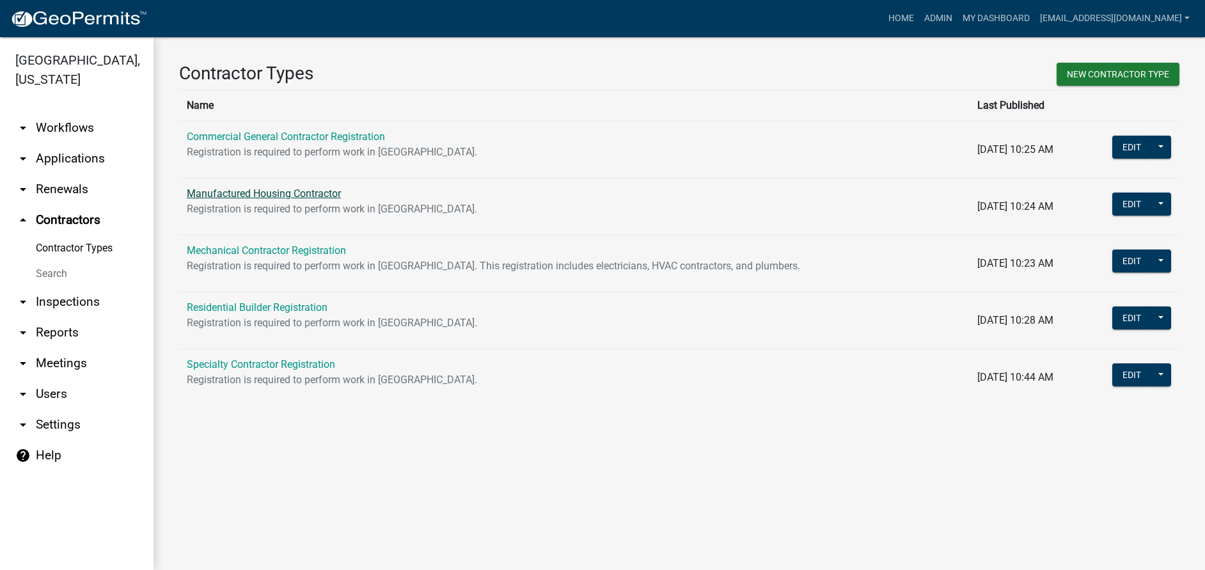
click at [222, 198] on link "Manufactured Housing Contractor" at bounding box center [264, 193] width 154 height 12
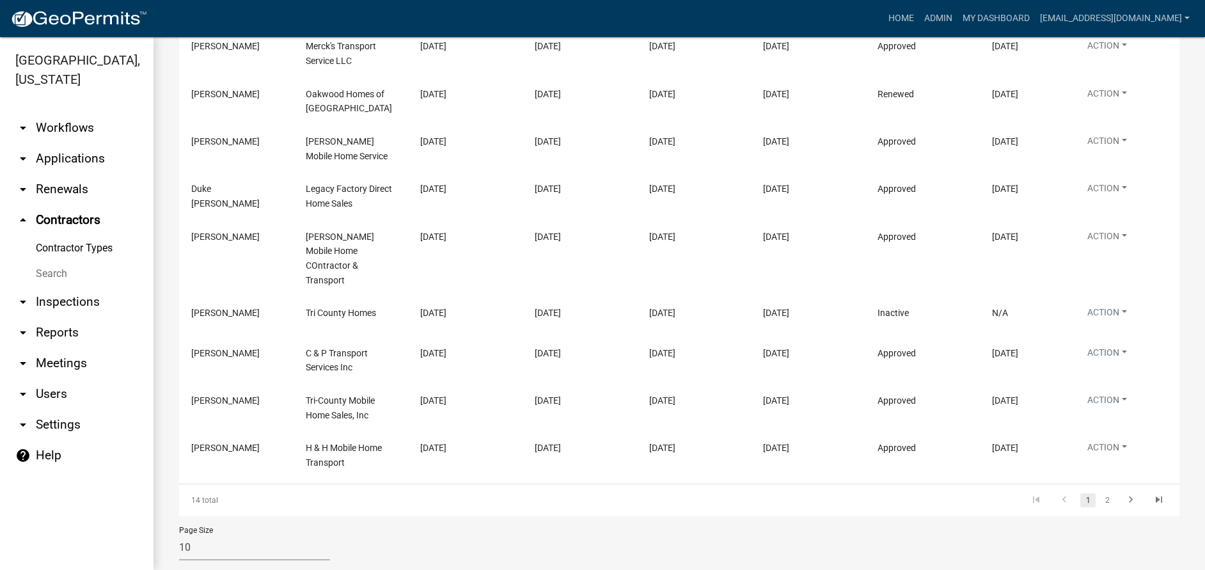
scroll to position [384, 0]
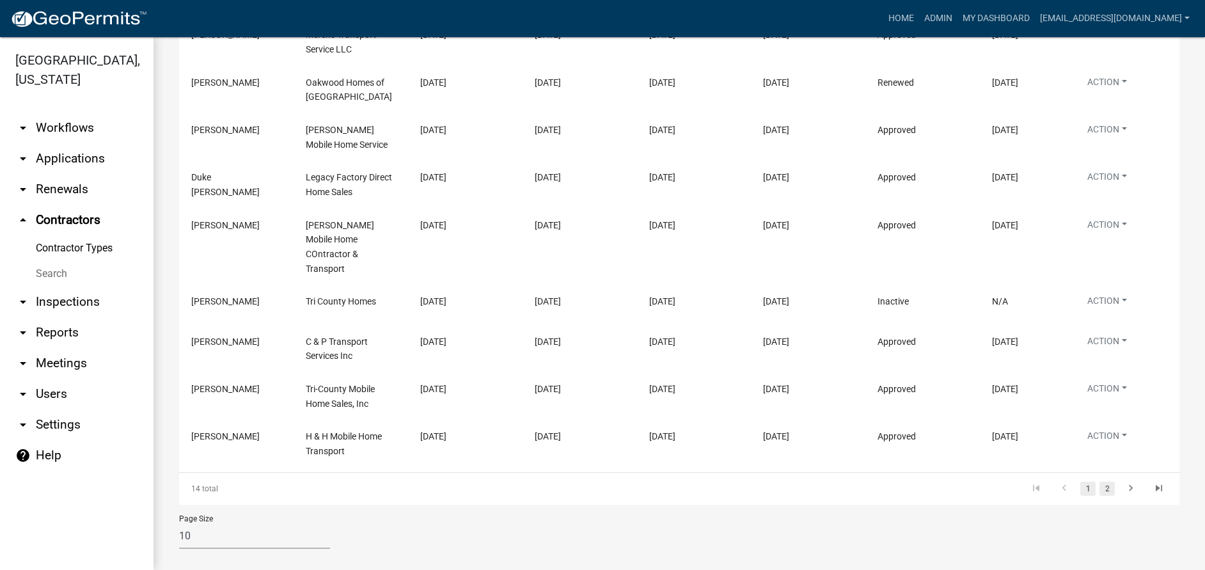
click at [1103, 482] on link "2" at bounding box center [1107, 489] width 15 height 14
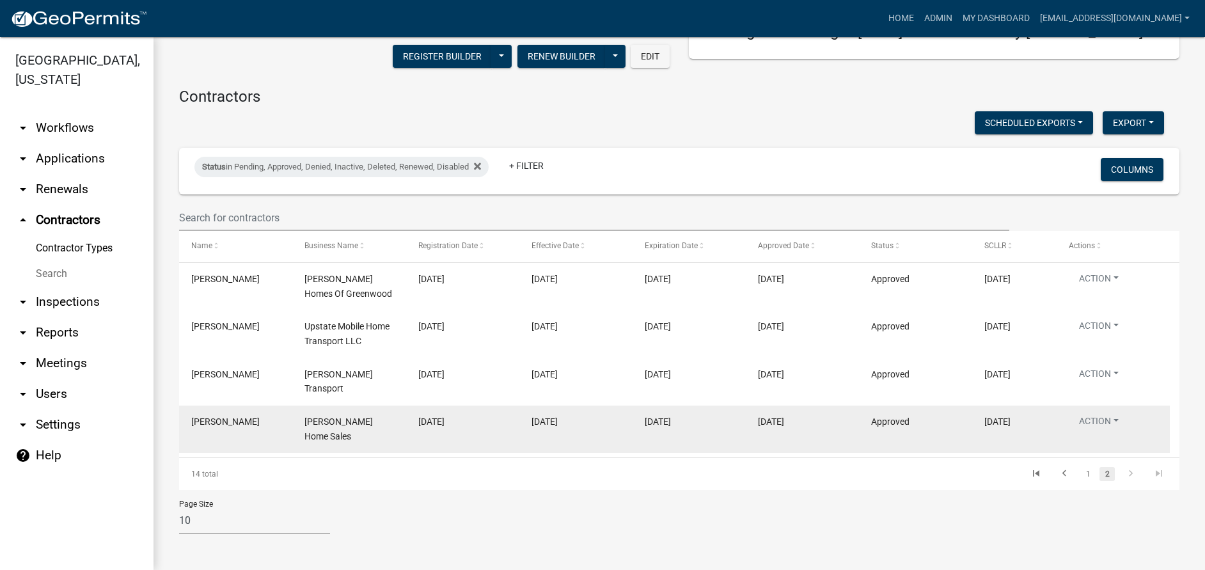
scroll to position [84, 0]
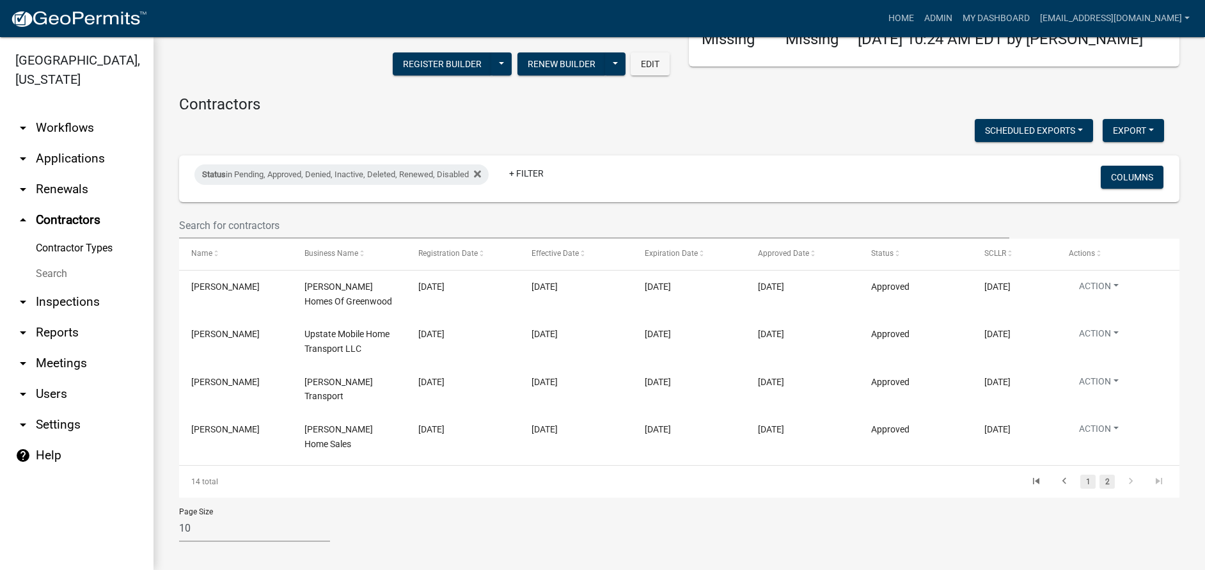
click at [1082, 477] on link "1" at bounding box center [1087, 482] width 15 height 14
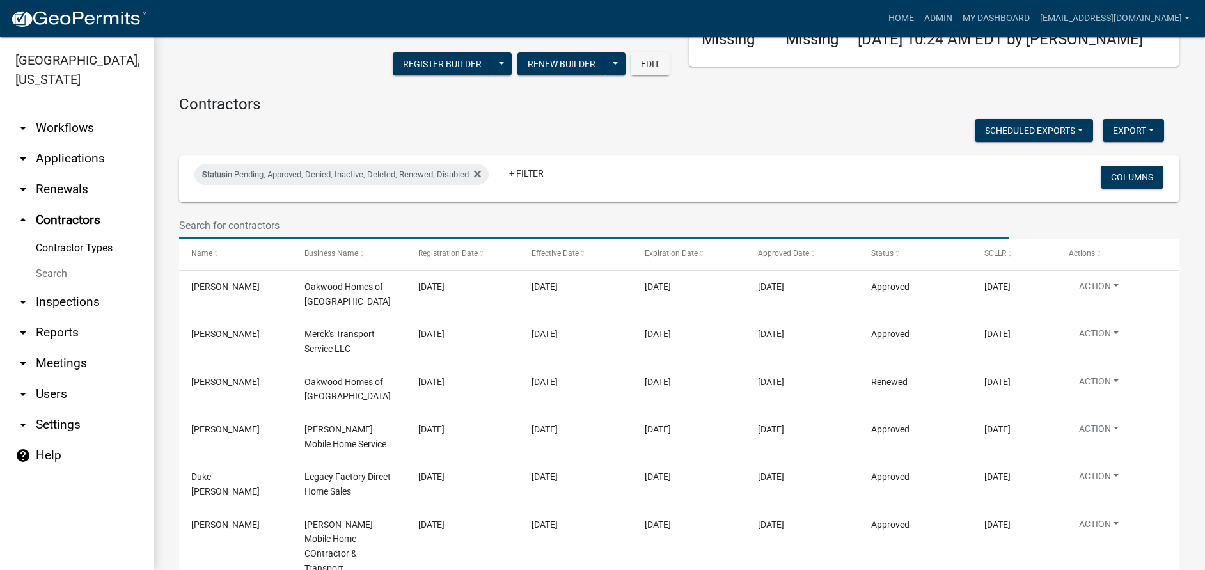
click at [323, 230] on input "text" at bounding box center [594, 225] width 830 height 26
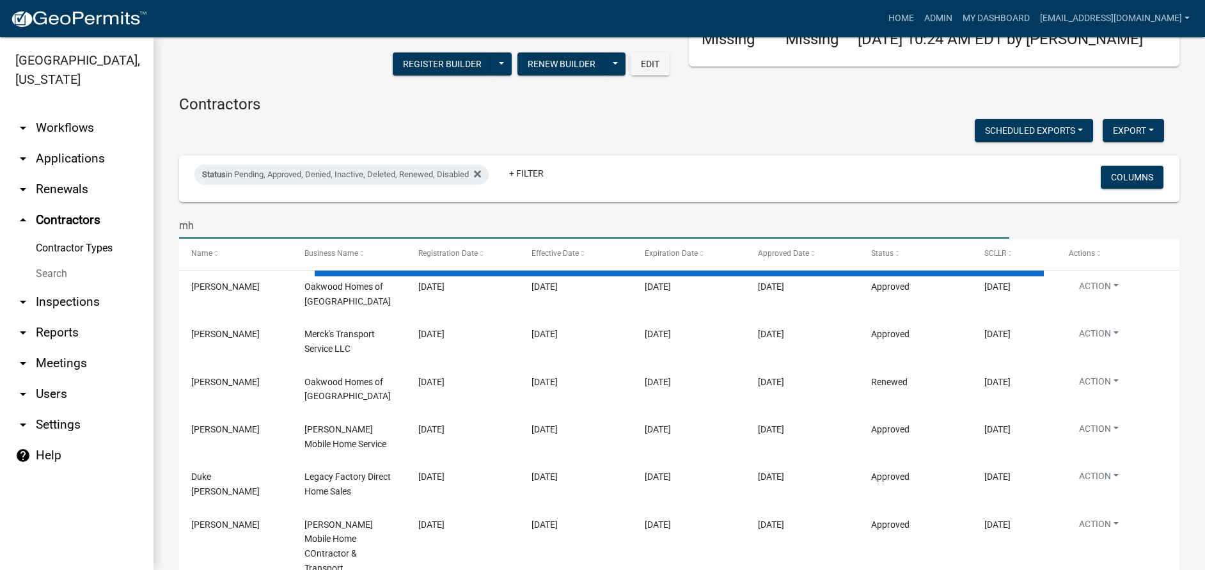
type input "m"
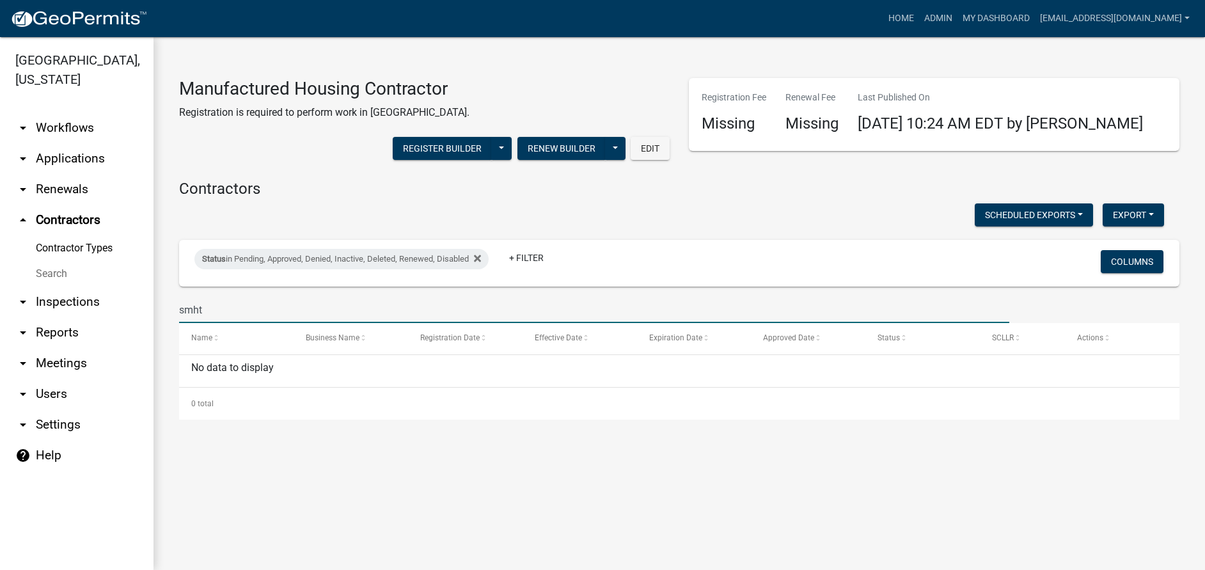
click at [226, 310] on input "smht" at bounding box center [594, 310] width 830 height 26
type input "[PERSON_NAME]"
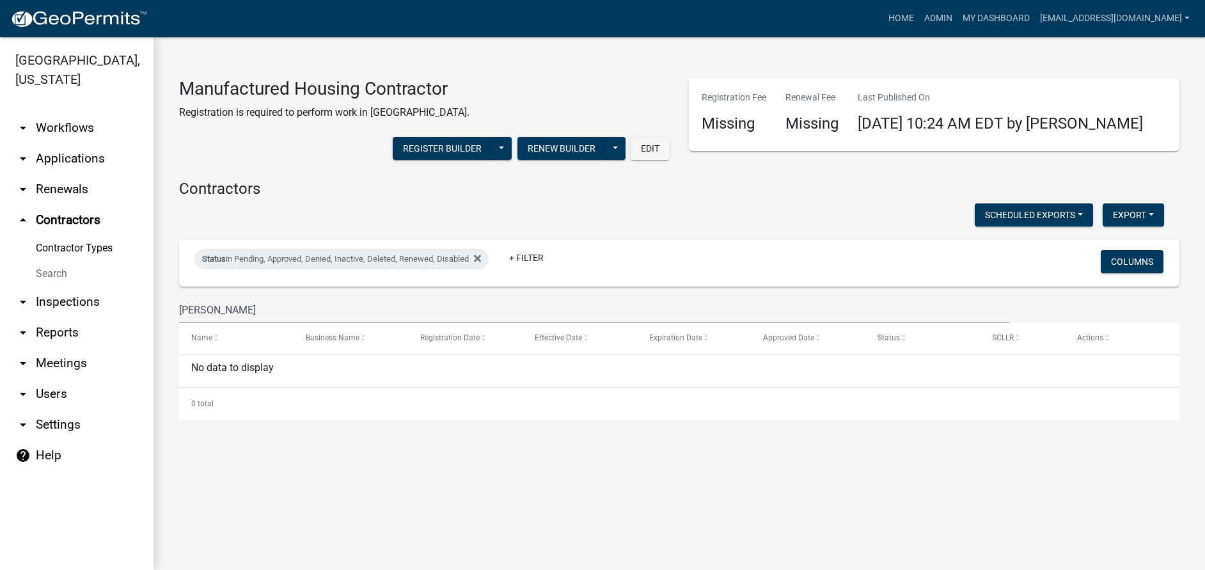
click at [32, 216] on link "arrow_drop_up Contractors" at bounding box center [77, 220] width 154 height 31
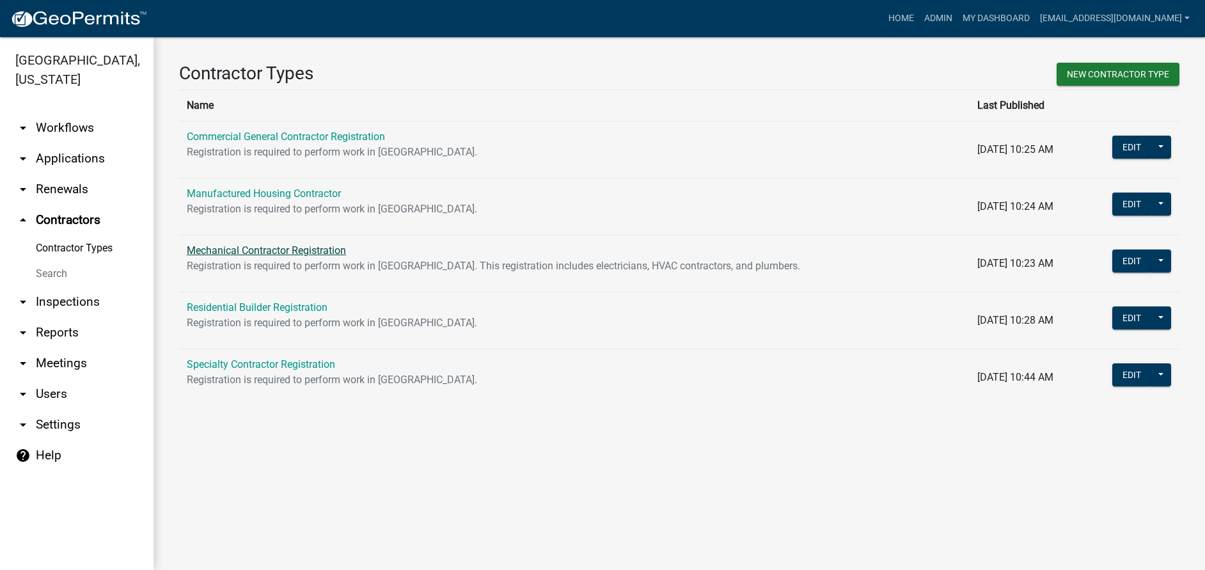
click at [290, 247] on link "Mechanical Contractor Registration" at bounding box center [266, 250] width 159 height 12
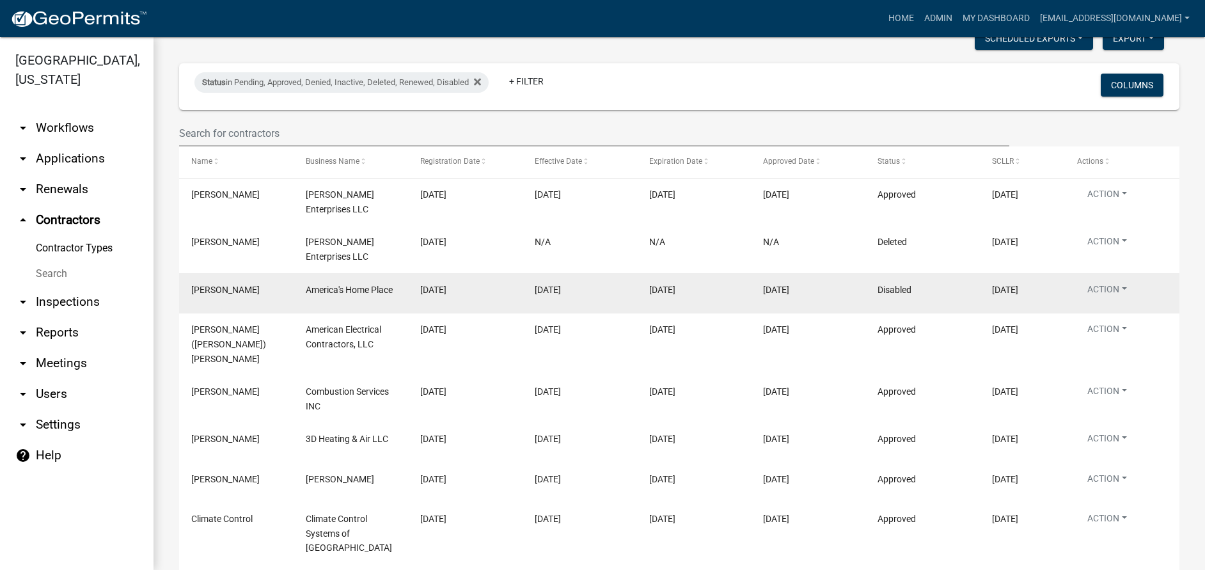
scroll to position [256, 0]
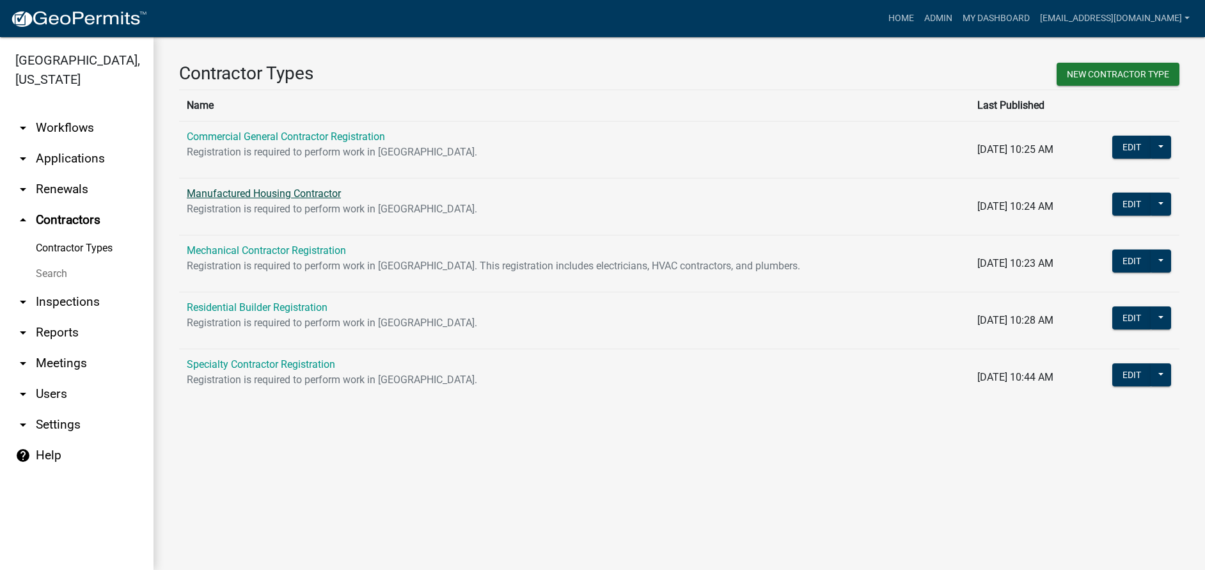
click at [273, 196] on link "Manufactured Housing Contractor" at bounding box center [264, 193] width 154 height 12
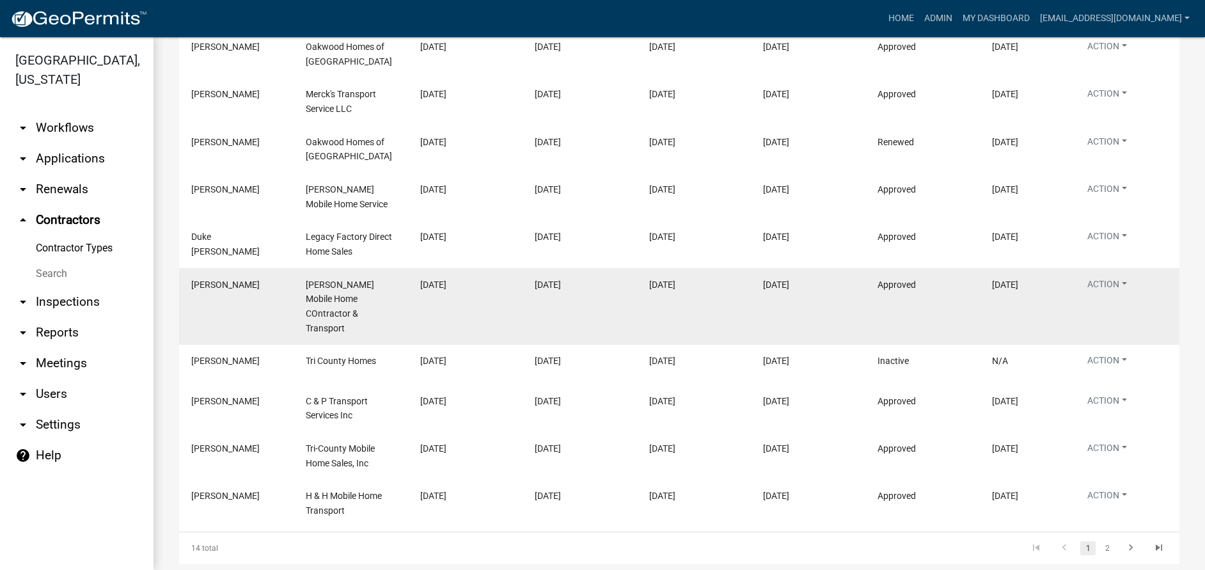
scroll to position [384, 0]
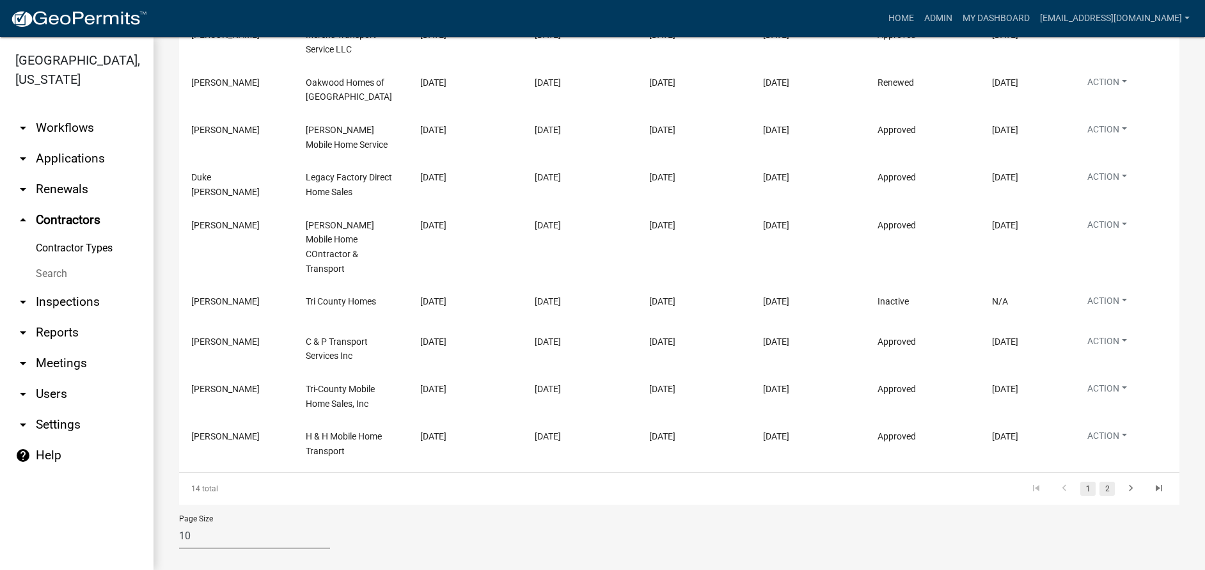
click at [1100, 482] on link "2" at bounding box center [1107, 489] width 15 height 14
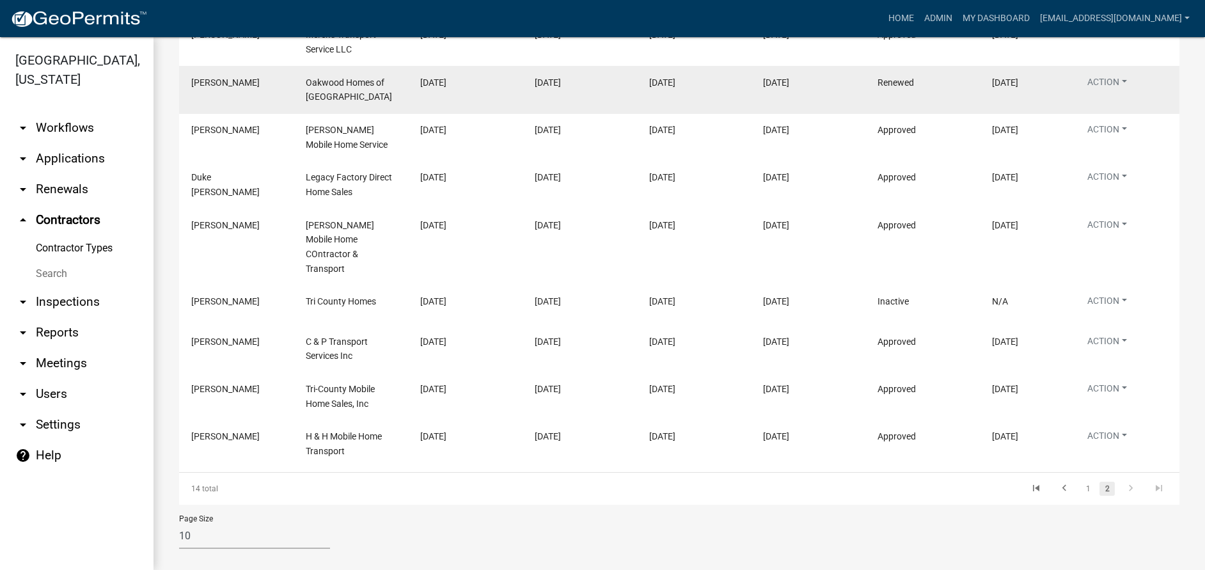
scroll to position [84, 0]
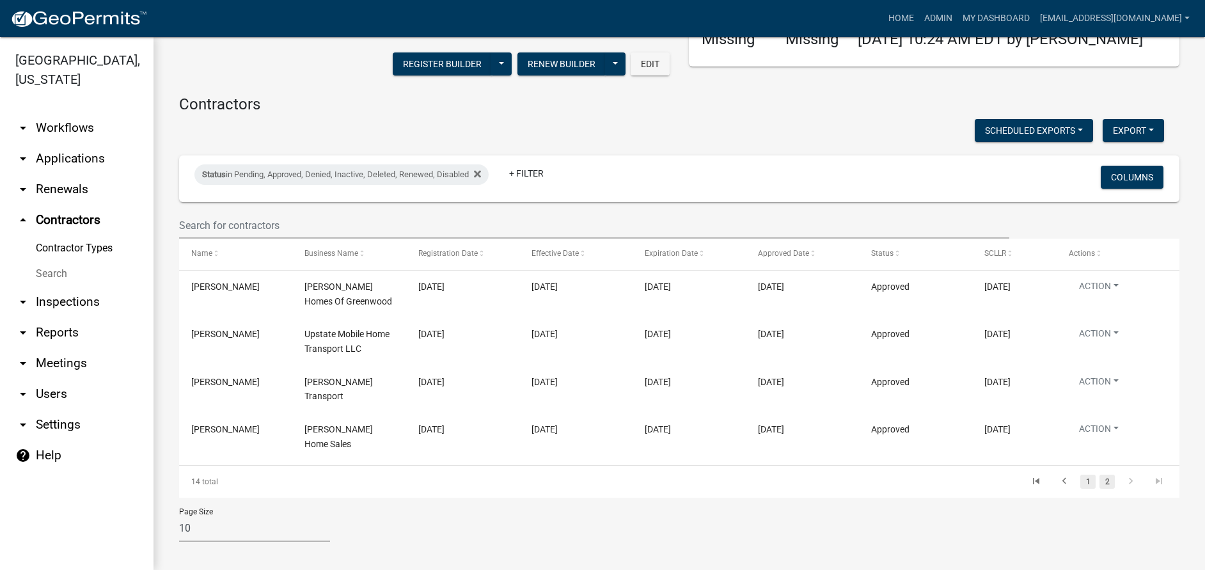
click at [1080, 475] on link "1" at bounding box center [1087, 482] width 15 height 14
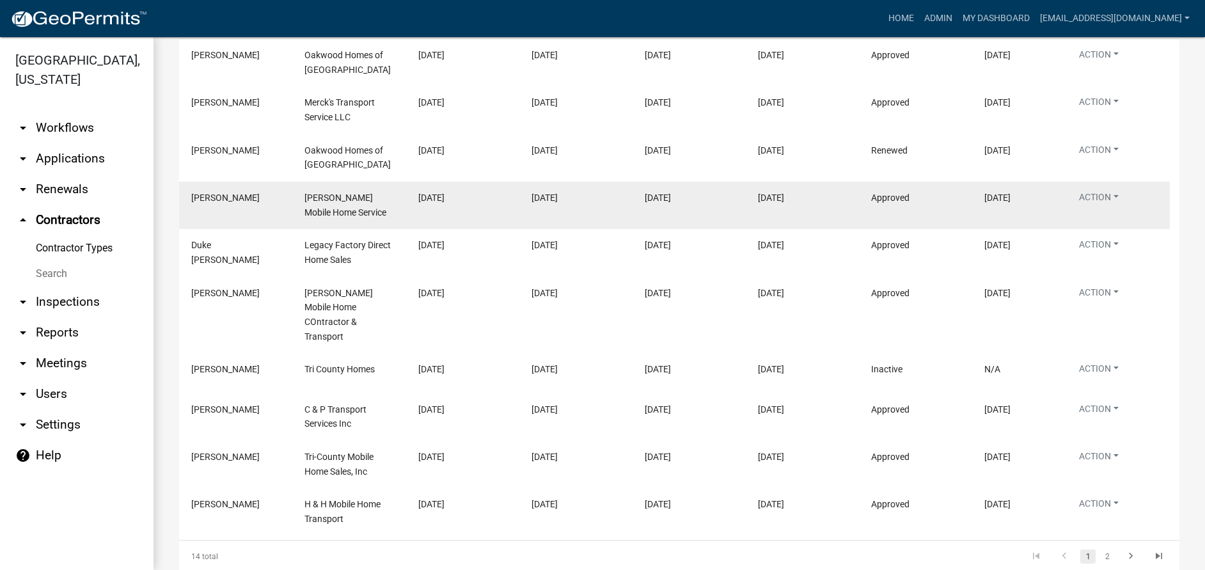
scroll to position [340, 0]
